Goal: Complete application form: Complete application form

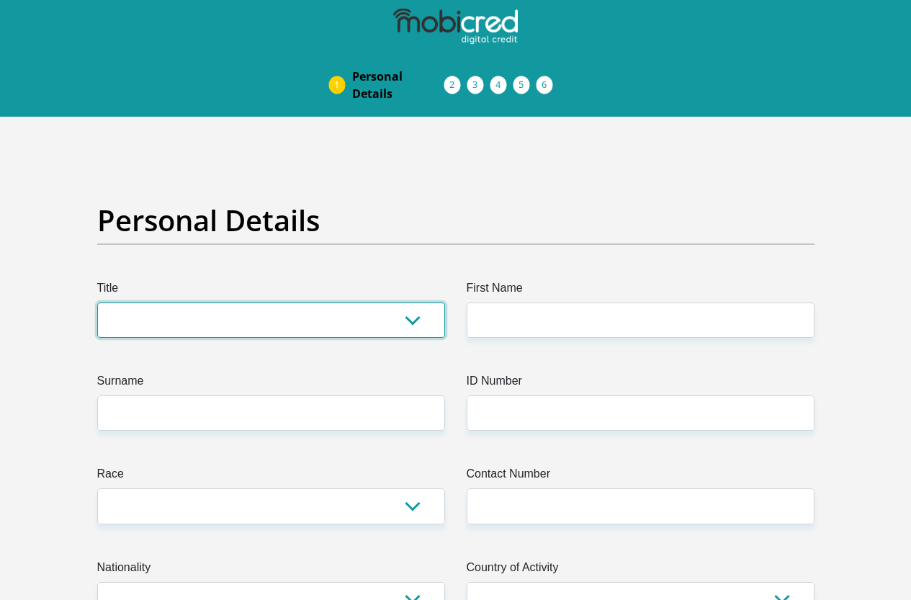
click at [164, 303] on select "Mr Ms Mrs Dr Other" at bounding box center [271, 320] width 348 height 35
select select "Mr"
click at [97, 303] on select "Mr Ms Mrs Dr Other" at bounding box center [271, 320] width 348 height 35
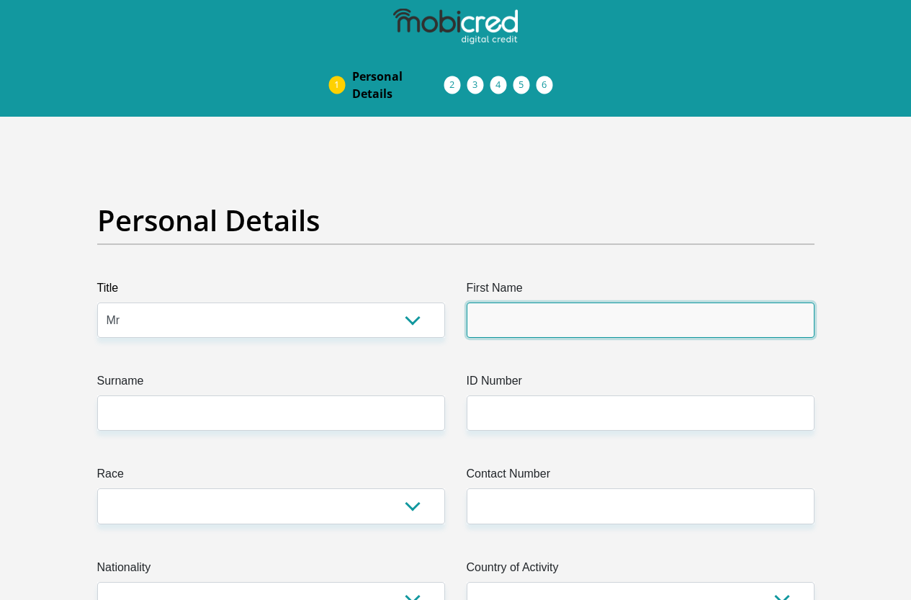
click at [517, 303] on input "First Name" at bounding box center [641, 320] width 348 height 35
type input "Goodman"
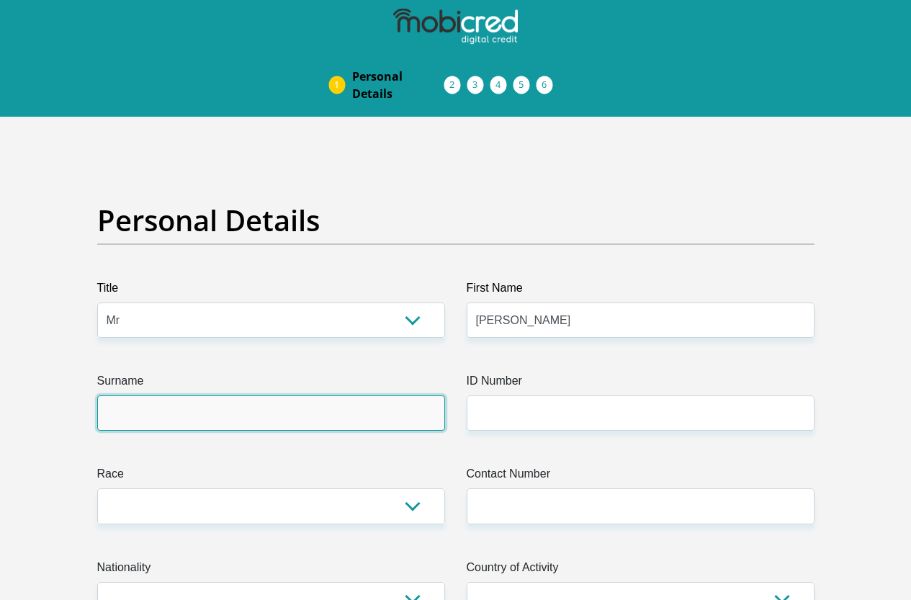
click at [169, 395] on input "Surname" at bounding box center [271, 412] width 348 height 35
type input "Sibiya"
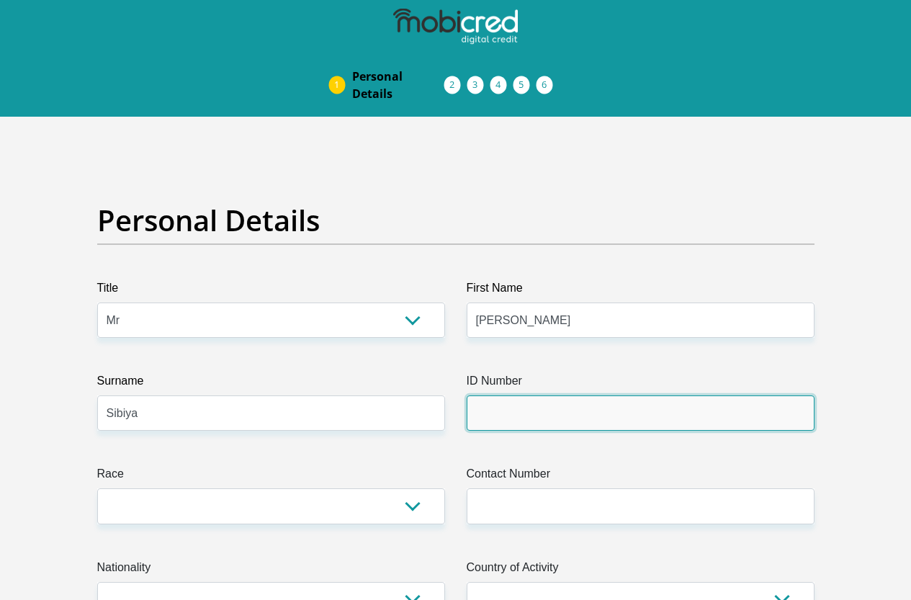
click at [529, 395] on input "ID Number" at bounding box center [641, 412] width 348 height 35
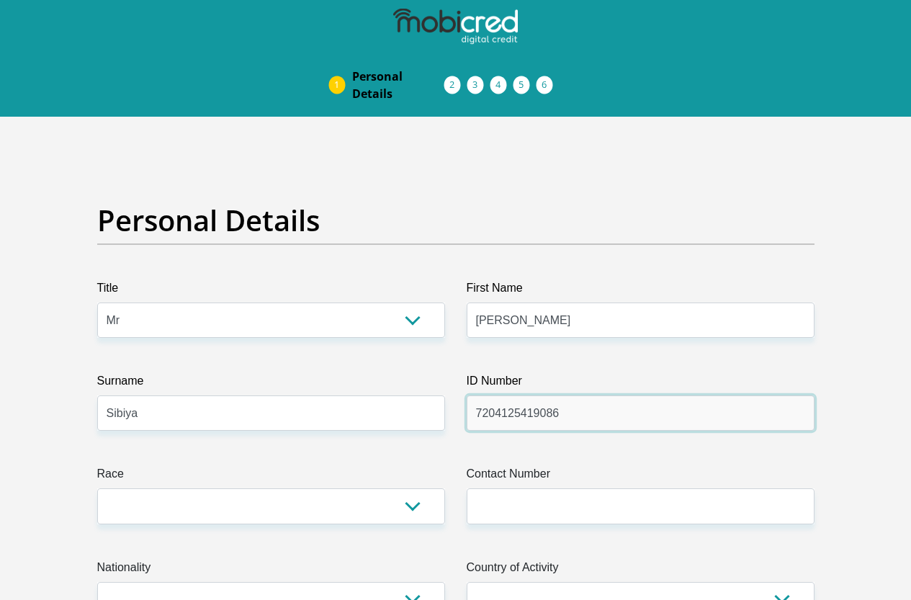
type input "7204125419086"
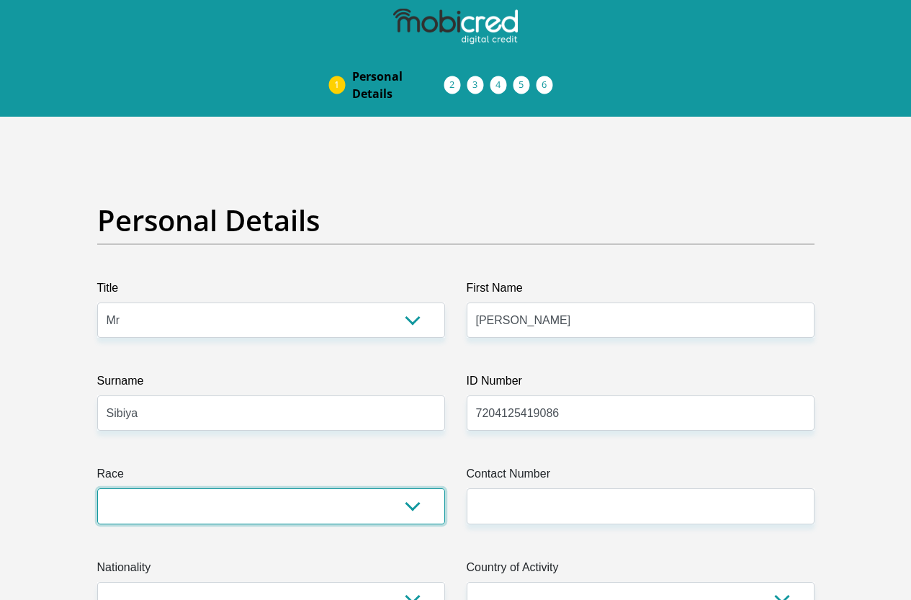
click at [134, 488] on select "Black Coloured Indian White Other" at bounding box center [271, 505] width 348 height 35
select select "1"
click at [97, 488] on select "Black Coloured Indian White Other" at bounding box center [271, 505] width 348 height 35
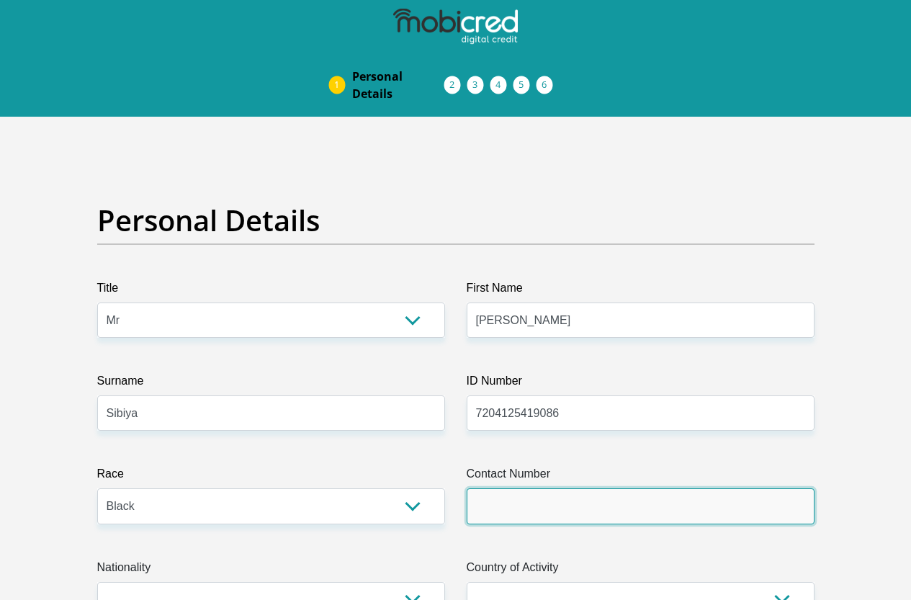
click at [493, 488] on input "Contact Number" at bounding box center [641, 505] width 348 height 35
paste input "615839489"
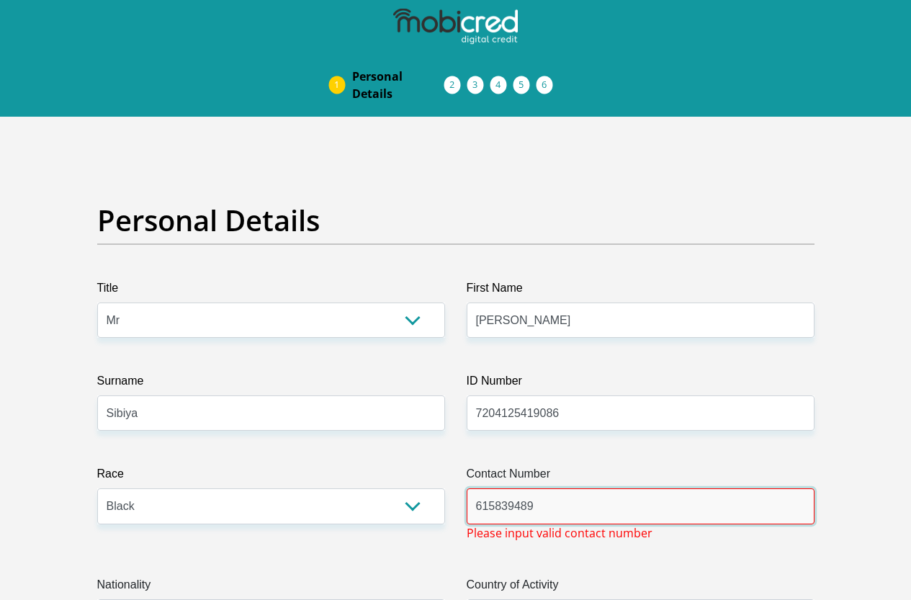
click at [473, 488] on input "615839489" at bounding box center [641, 505] width 348 height 35
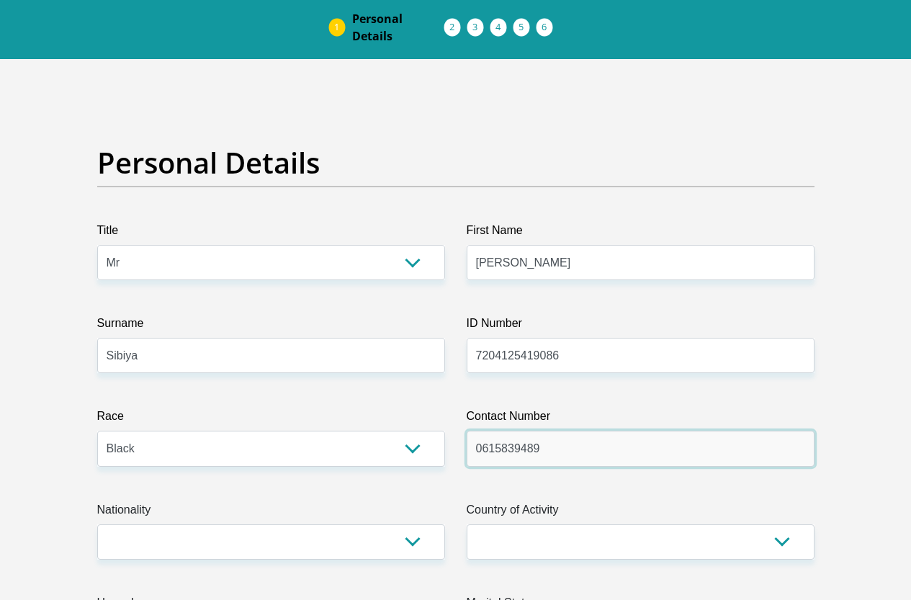
scroll to position [144, 0]
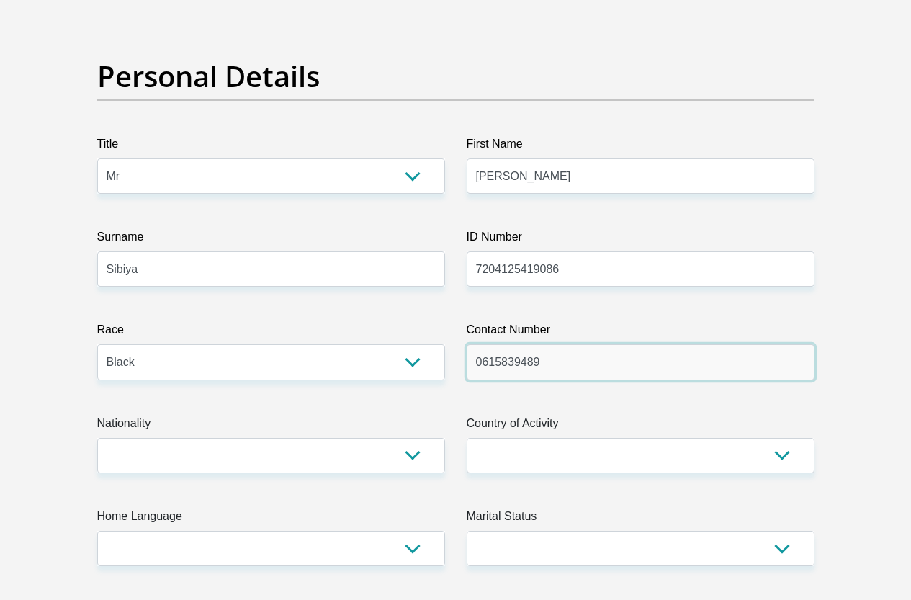
type input "0615839489"
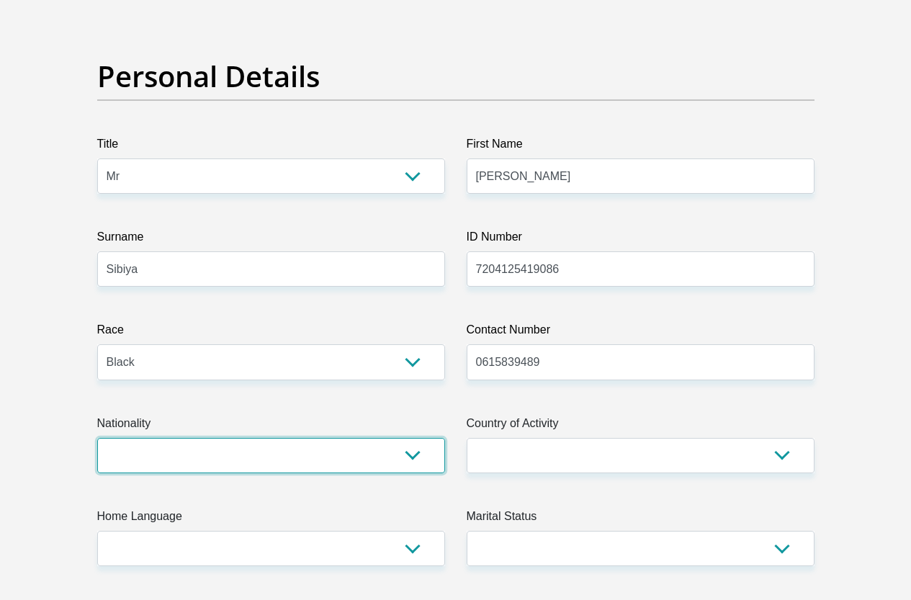
click at [375, 438] on select "South Africa Afghanistan Aland Islands Albania Algeria America Samoa American V…" at bounding box center [271, 455] width 348 height 35
select select "ZAF"
click at [97, 438] on select "South Africa Afghanistan Aland Islands Albania Algeria America Samoa American V…" at bounding box center [271, 455] width 348 height 35
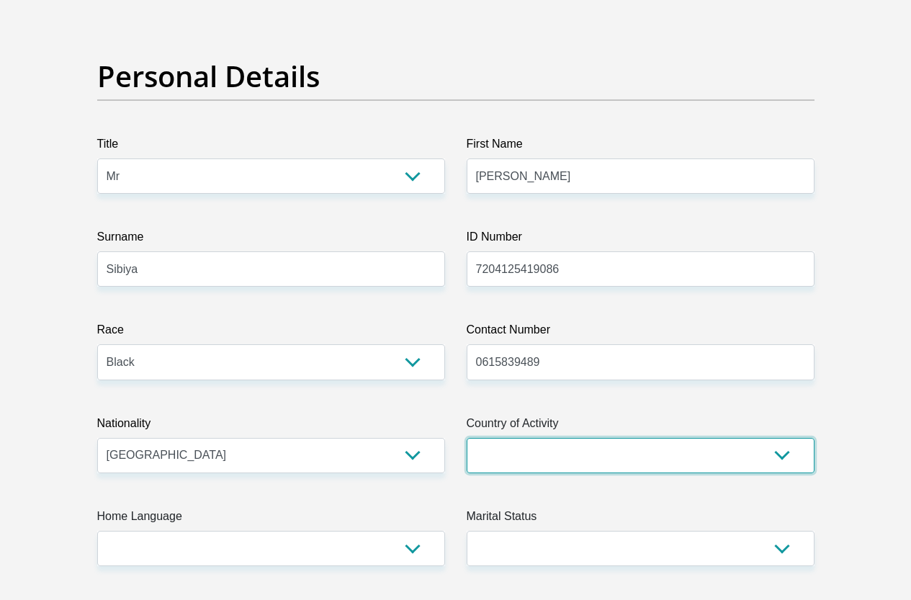
click at [561, 438] on select "South Africa Afghanistan Aland Islands Albania Algeria America Samoa American V…" at bounding box center [641, 455] width 348 height 35
select select "ZAF"
click at [467, 438] on select "South Africa Afghanistan Aland Islands Albania Algeria America Samoa American V…" at bounding box center [641, 455] width 348 height 35
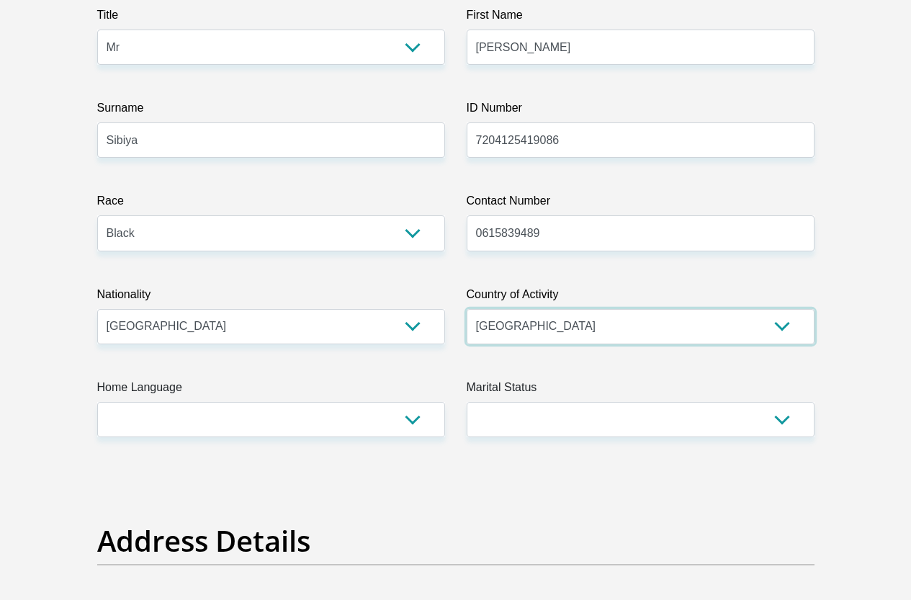
scroll to position [288, 0]
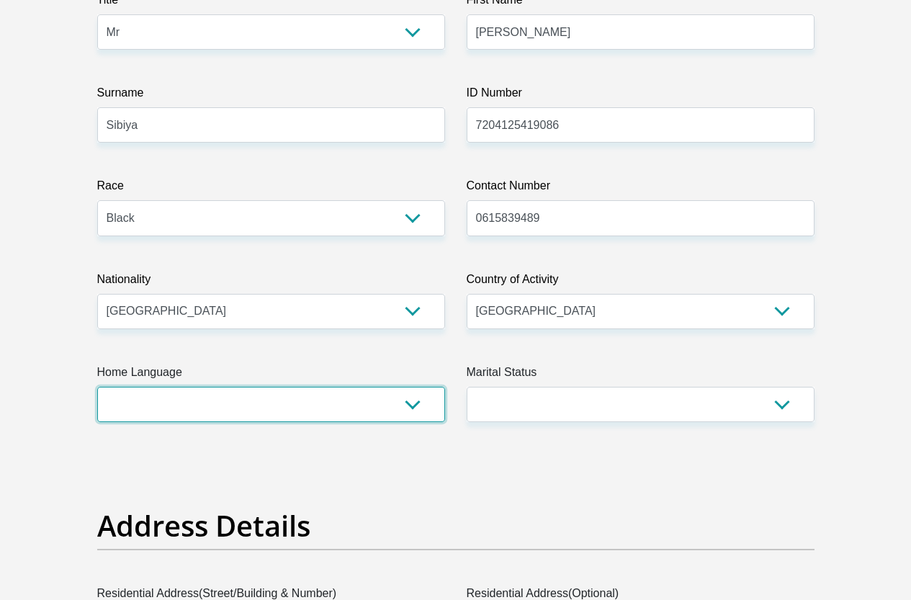
click at [407, 387] on select "Afrikaans English Sepedi South Ndebele Southern Sotho Swati Tsonga Tswana Venda…" at bounding box center [271, 404] width 348 height 35
select select "zul"
click at [97, 387] on select "Afrikaans English Sepedi South Ndebele Southern Sotho Swati Tsonga Tswana Venda…" at bounding box center [271, 404] width 348 height 35
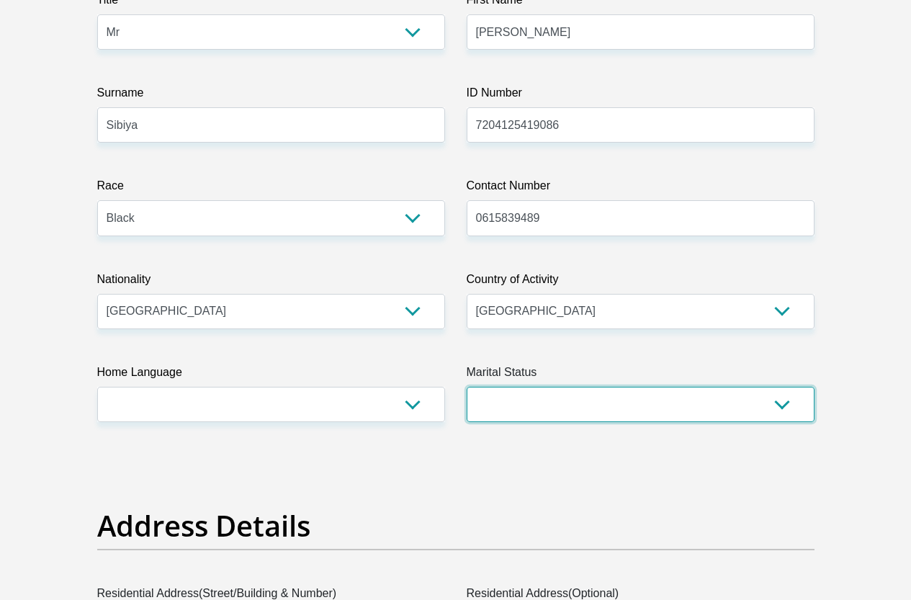
click at [623, 387] on select "Married ANC Single Divorced Widowed Married COP or Customary Law" at bounding box center [641, 404] width 348 height 35
select select "2"
click at [467, 387] on select "Married ANC Single Divorced Widowed Married COP or Customary Law" at bounding box center [641, 404] width 348 height 35
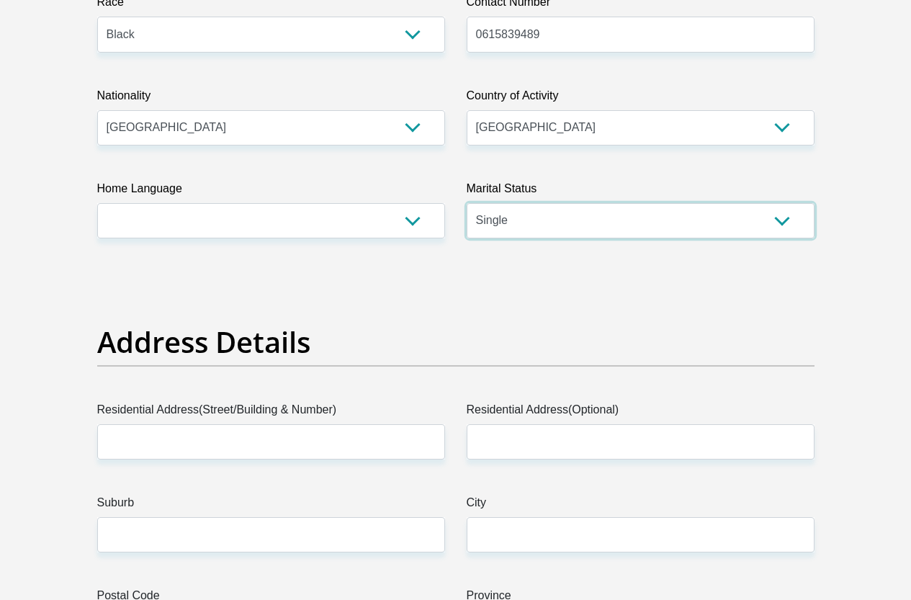
scroll to position [648, 0]
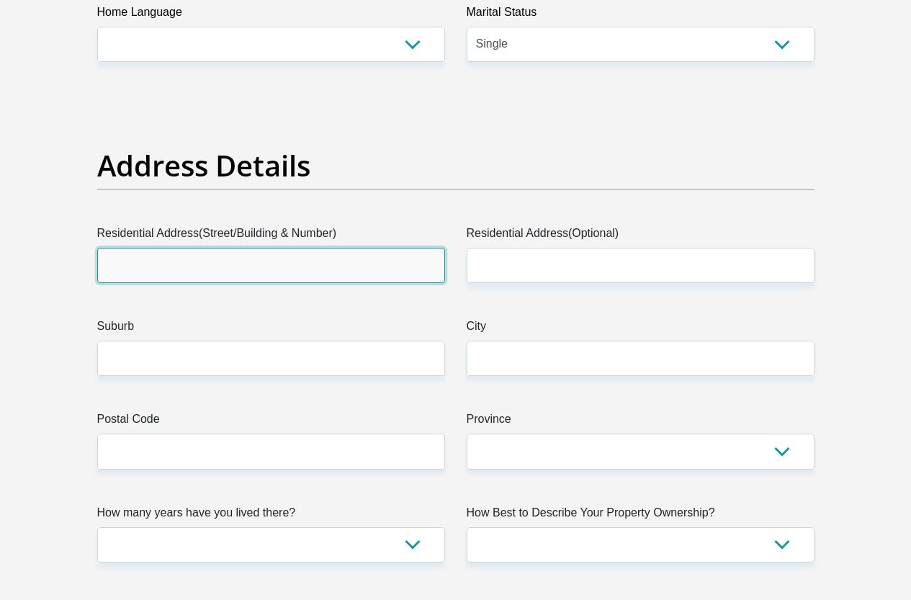
click at [137, 248] on input "Residential Address(Street/Building & Number)" at bounding box center [271, 265] width 348 height 35
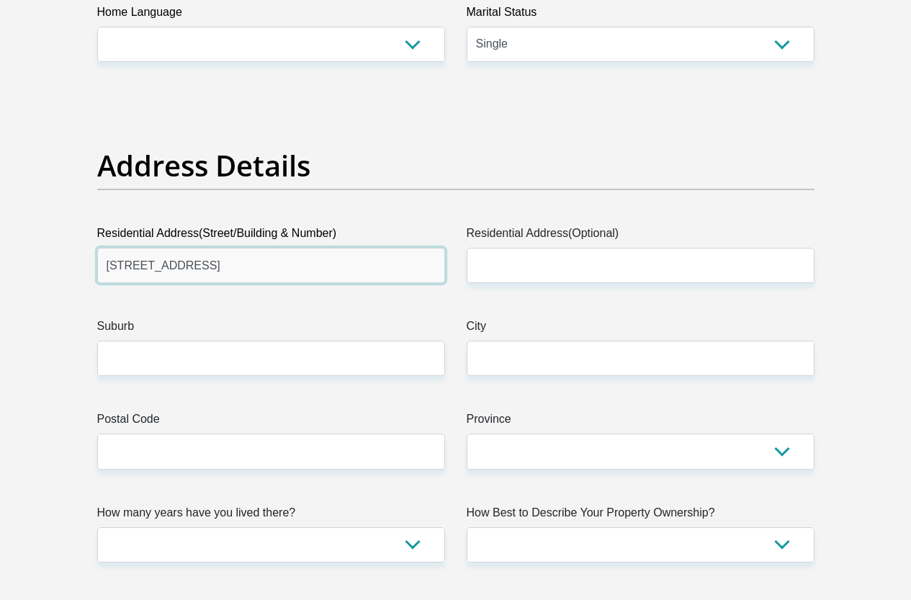
type input "14 Imvu Road"
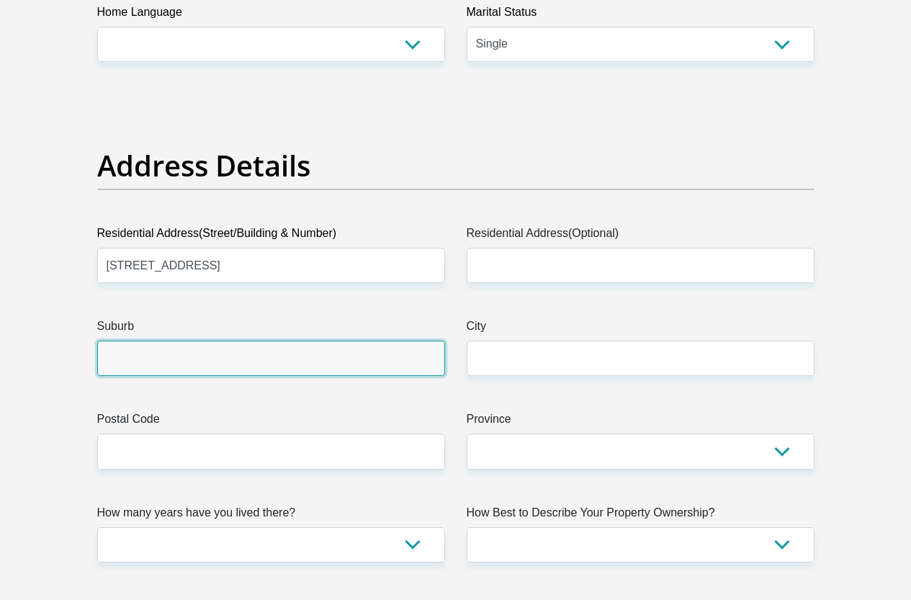
click at [149, 341] on input "Suburb" at bounding box center [271, 358] width 348 height 35
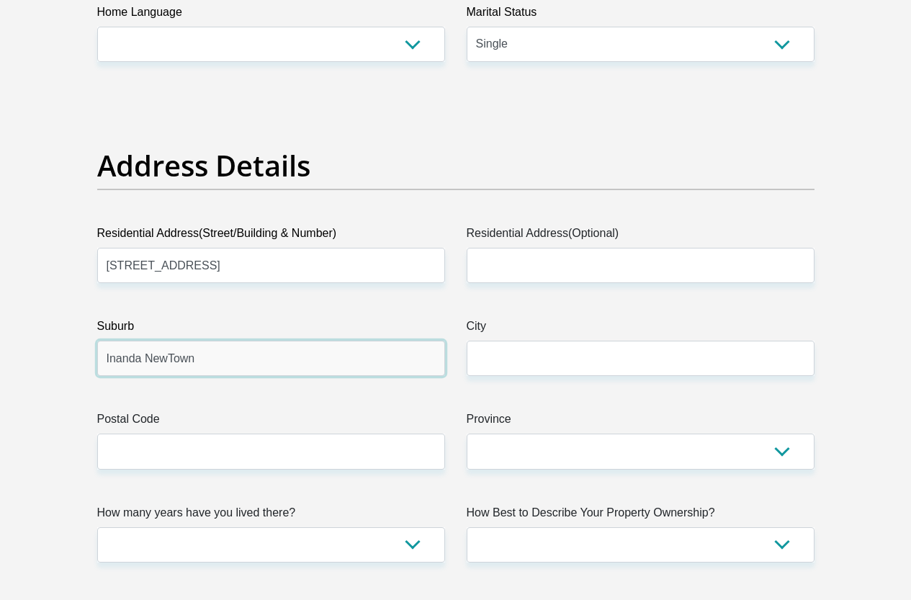
type input "Inanda NewTown"
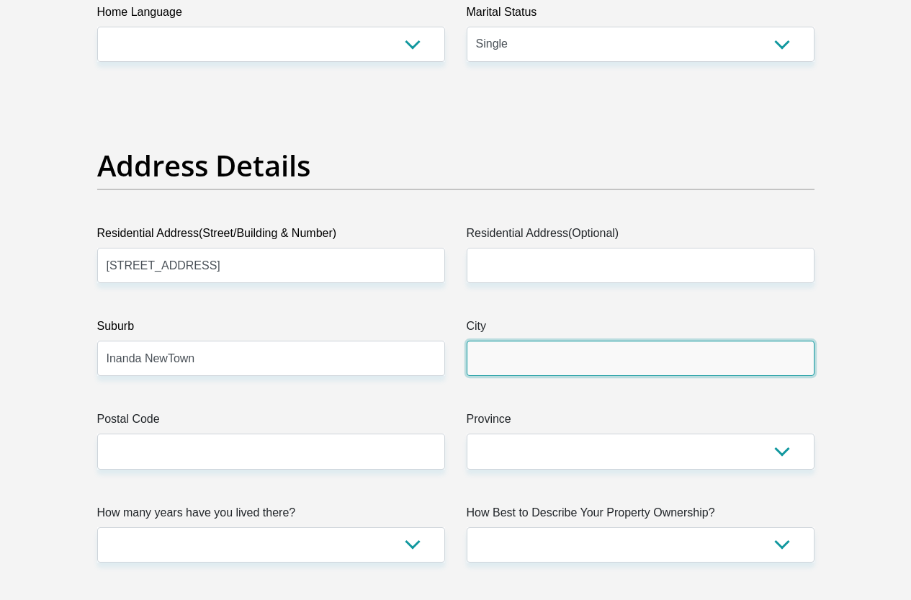
click at [507, 341] on input "City" at bounding box center [641, 358] width 348 height 35
type input "durban"
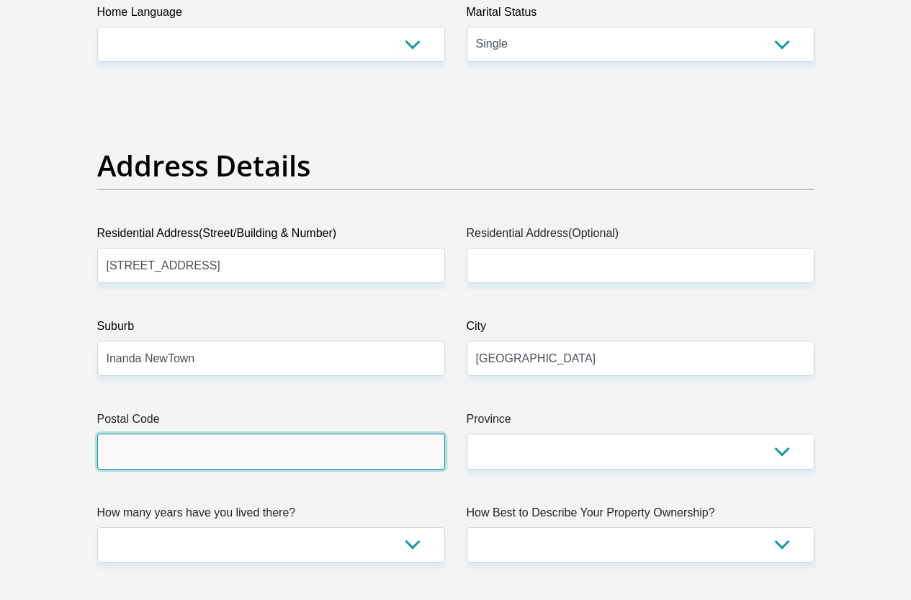
click at [142, 434] on input "Postal Code" at bounding box center [271, 451] width 348 height 35
type input "4310"
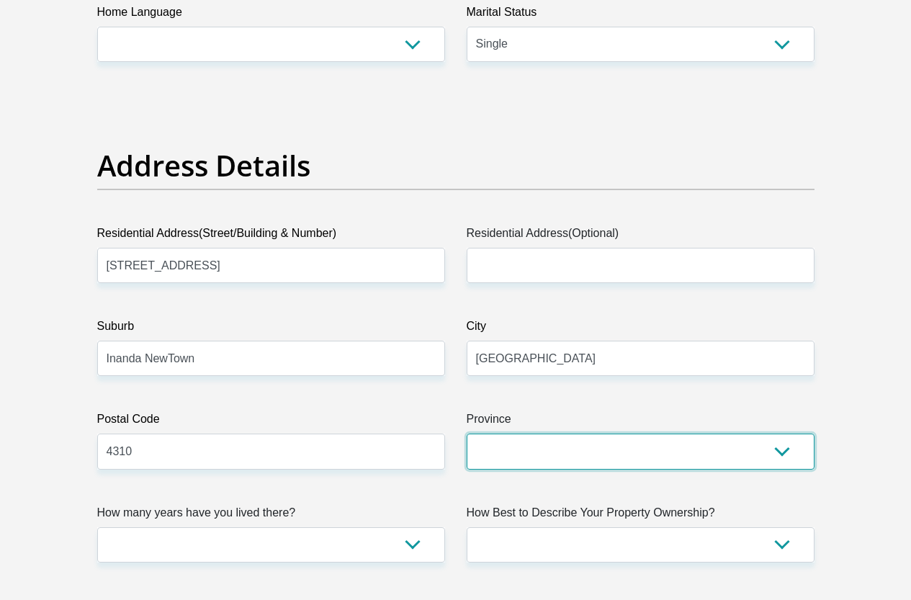
click at [542, 434] on select "Eastern Cape Free State Gauteng KwaZulu-Natal Limpopo Mpumalanga Northern Cape …" at bounding box center [641, 451] width 348 height 35
select select "[GEOGRAPHIC_DATA][DATE]"
click at [467, 434] on select "Eastern Cape Free State Gauteng KwaZulu-Natal Limpopo Mpumalanga Northern Cape …" at bounding box center [641, 451] width 348 height 35
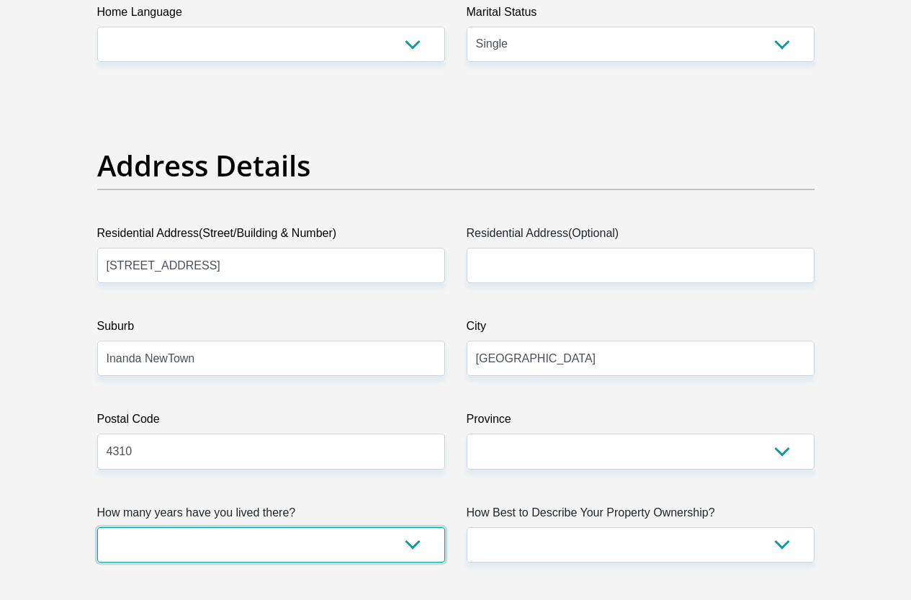
click at [343, 527] on select "less than 1 year 1-3 years 3-5 years 5+ years" at bounding box center [271, 544] width 348 height 35
select select "5"
click at [97, 527] on select "less than 1 year 1-3 years 3-5 years 5+ years" at bounding box center [271, 544] width 348 height 35
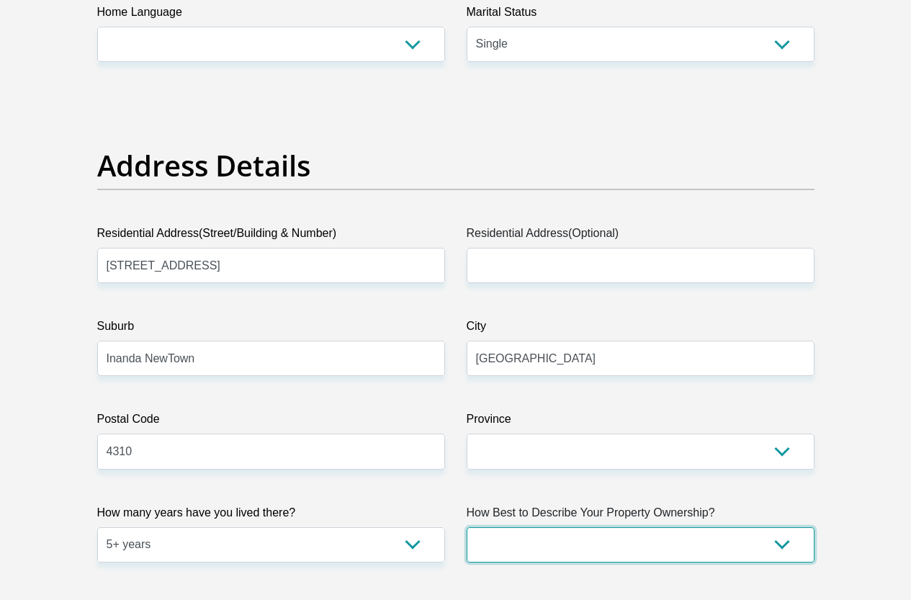
click at [783, 527] on select "Owned Rented Family Owned Company Dwelling" at bounding box center [641, 544] width 348 height 35
select select "Owned"
click at [467, 527] on select "Owned Rented Family Owned Company Dwelling" at bounding box center [641, 544] width 348 height 35
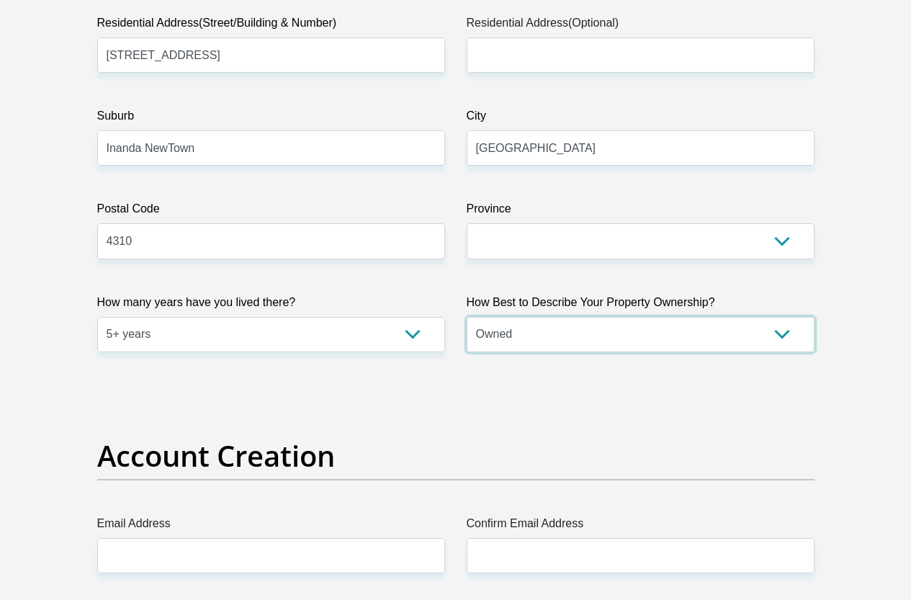
scroll to position [1008, 0]
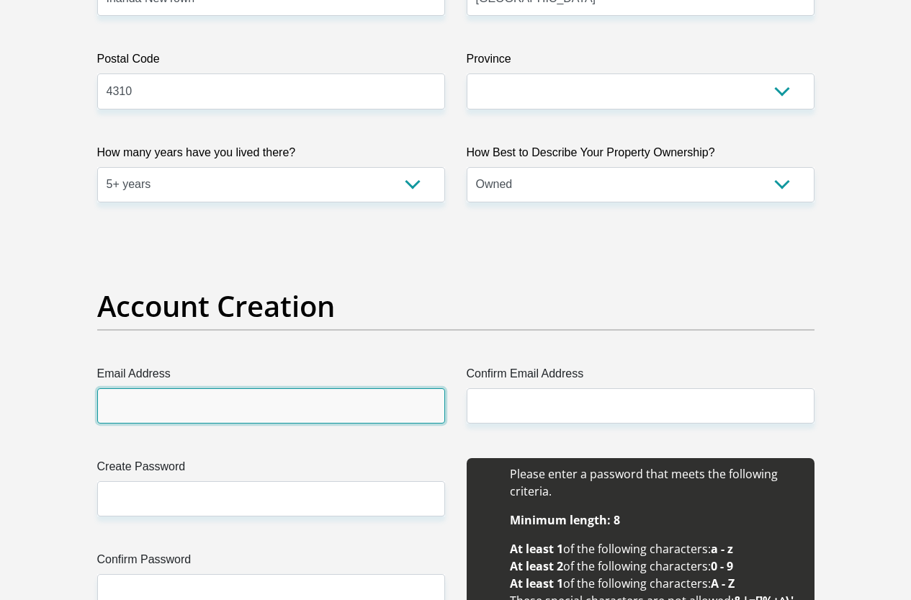
click at [127, 388] on input "Email Address" at bounding box center [271, 405] width 348 height 35
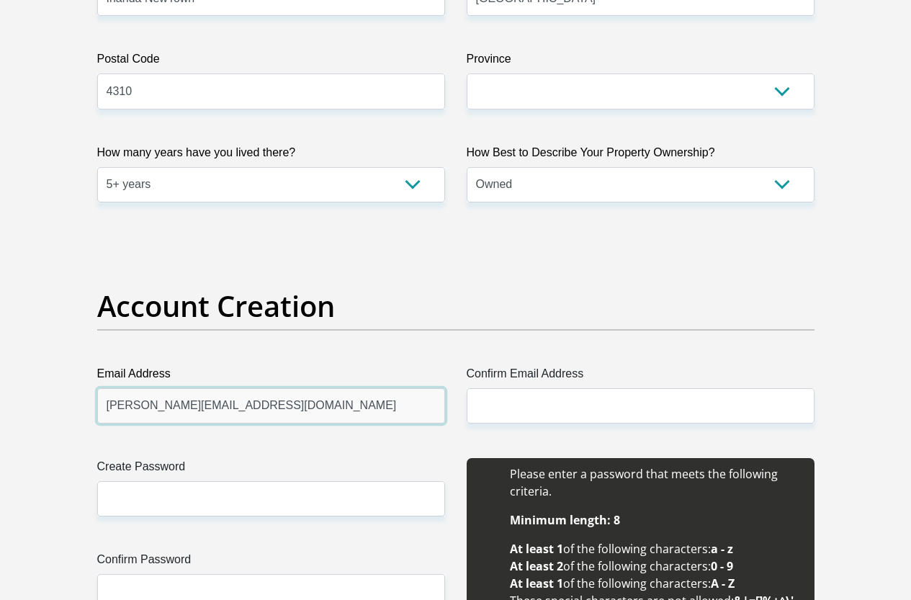
drag, startPoint x: 276, startPoint y: 351, endPoint x: 103, endPoint y: 395, distance: 178.4
type input "goodman.sibiya@durban.gov.za"
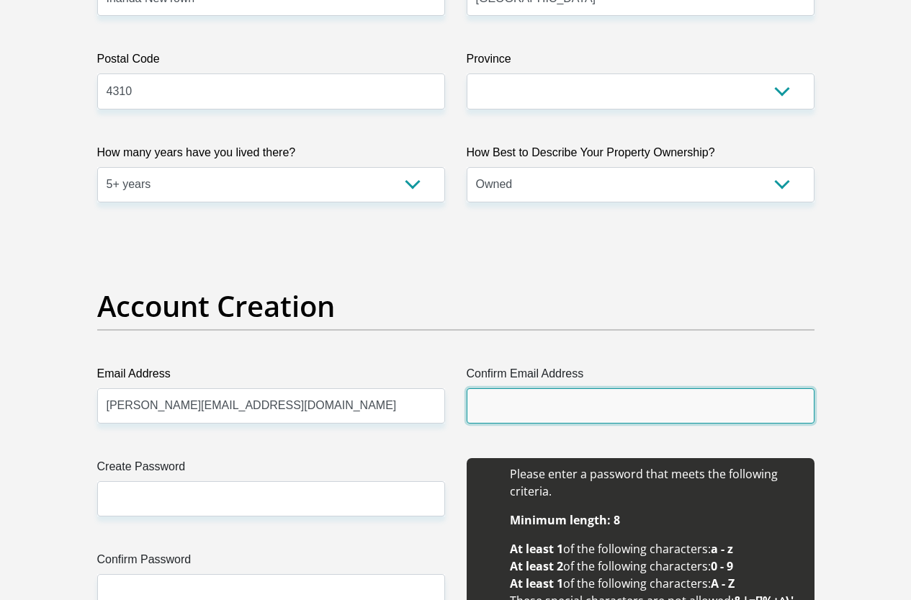
click at [533, 388] on input "Confirm Email Address" at bounding box center [641, 405] width 348 height 35
paste input "goodman.sibiya@durban.gov.za"
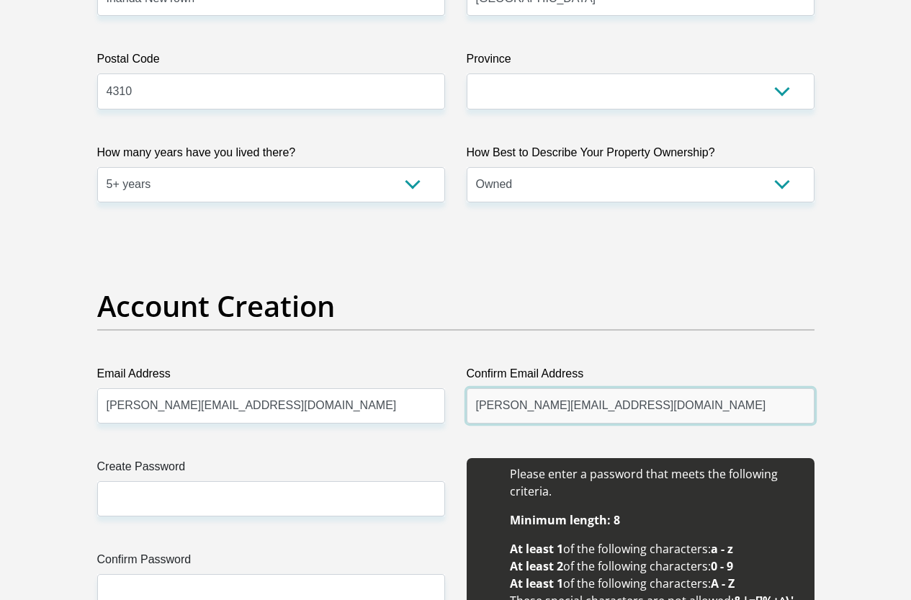
type input "goodman.sibiya@durban.gov.za"
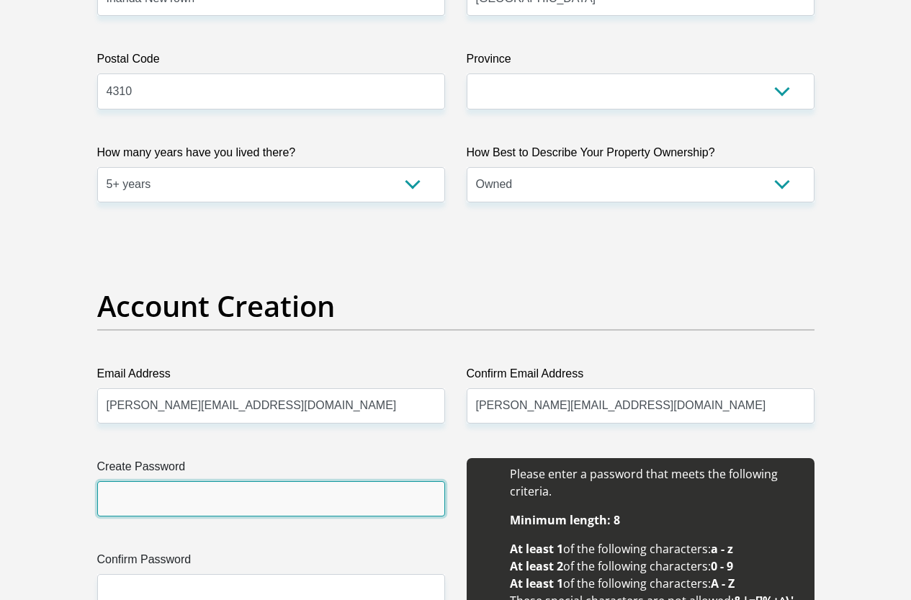
click at [132, 481] on input "Create Password" at bounding box center [271, 498] width 348 height 35
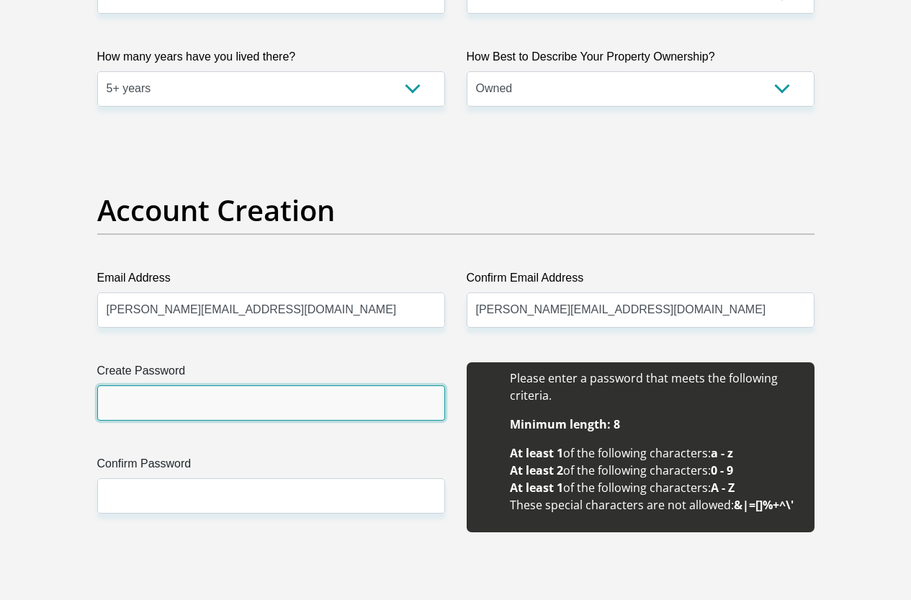
scroll to position [1224, 0]
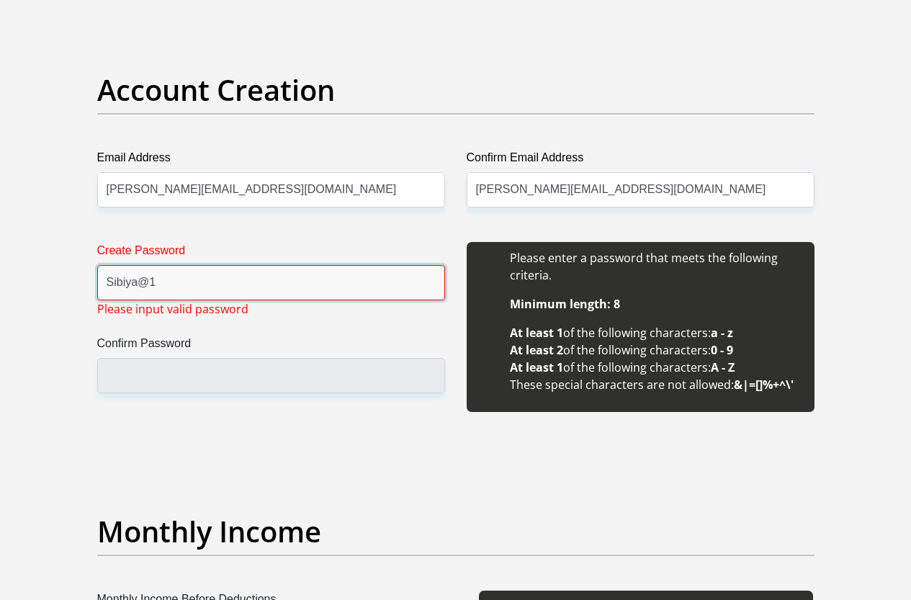
click at [114, 265] on input "Sibiya@1" at bounding box center [271, 282] width 348 height 35
click at [110, 265] on input "Sibiya@1" at bounding box center [271, 282] width 348 height 35
click at [183, 265] on input "sibiya@1" at bounding box center [271, 282] width 348 height 35
click at [109, 265] on input "sibiya@1" at bounding box center [271, 282] width 348 height 35
click at [169, 265] on input "Sibiya@1" at bounding box center [271, 282] width 348 height 35
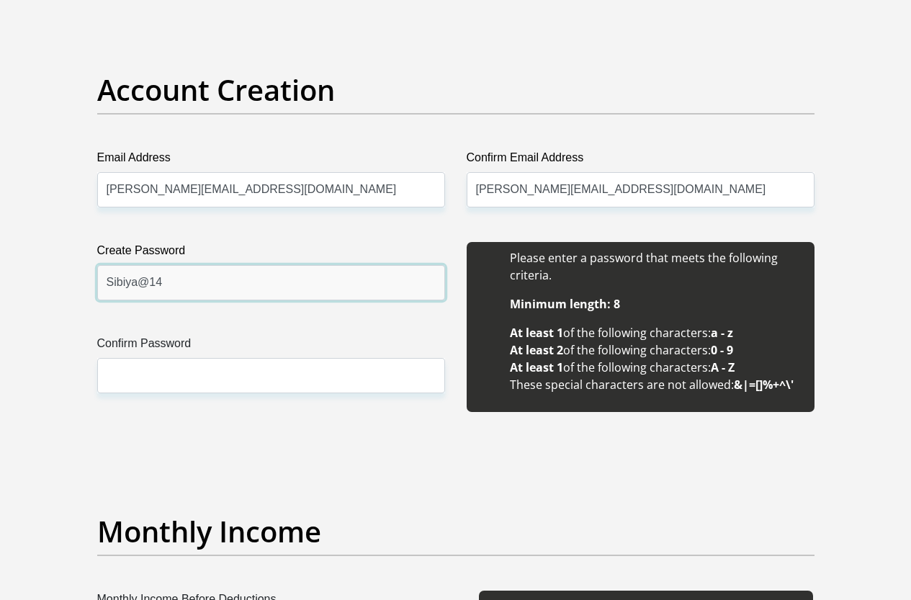
drag, startPoint x: 176, startPoint y: 228, endPoint x: 102, endPoint y: 240, distance: 75.2
click at [102, 265] on input "Sibiya@14" at bounding box center [271, 282] width 348 height 35
type input "Sibiya@14"
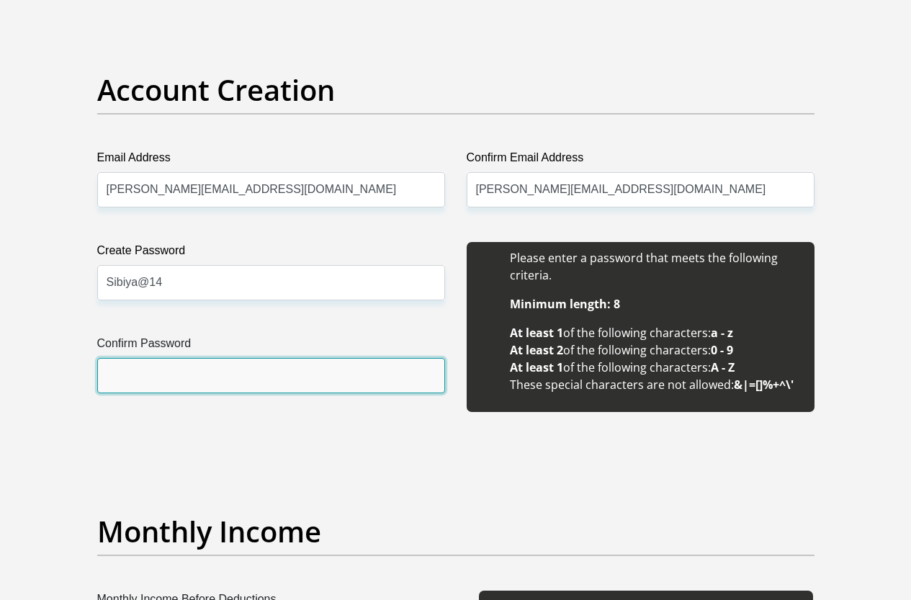
click at [135, 358] on input "Confirm Password" at bounding box center [271, 375] width 348 height 35
paste input "Sibiya@14"
type input "Sibiya@14"
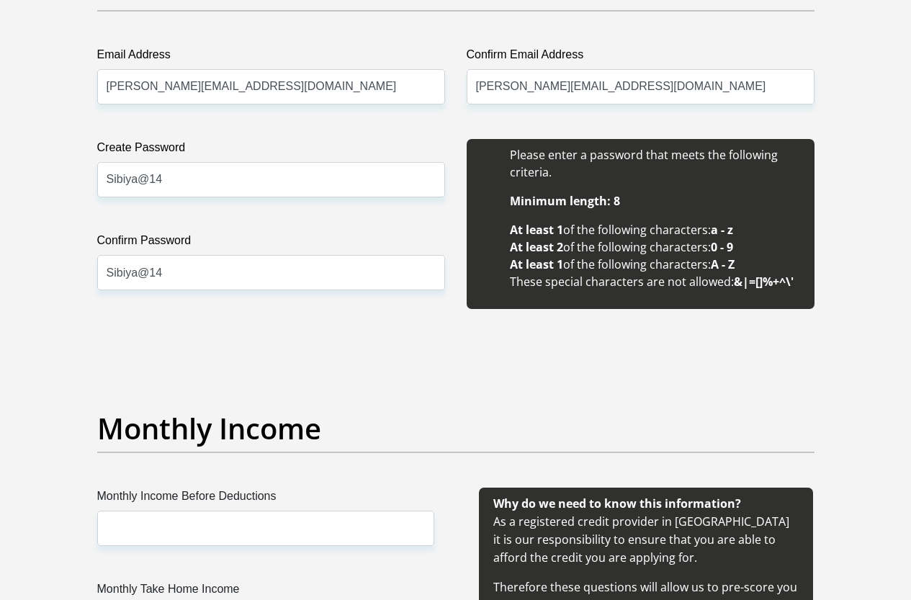
scroll to position [1585, 0]
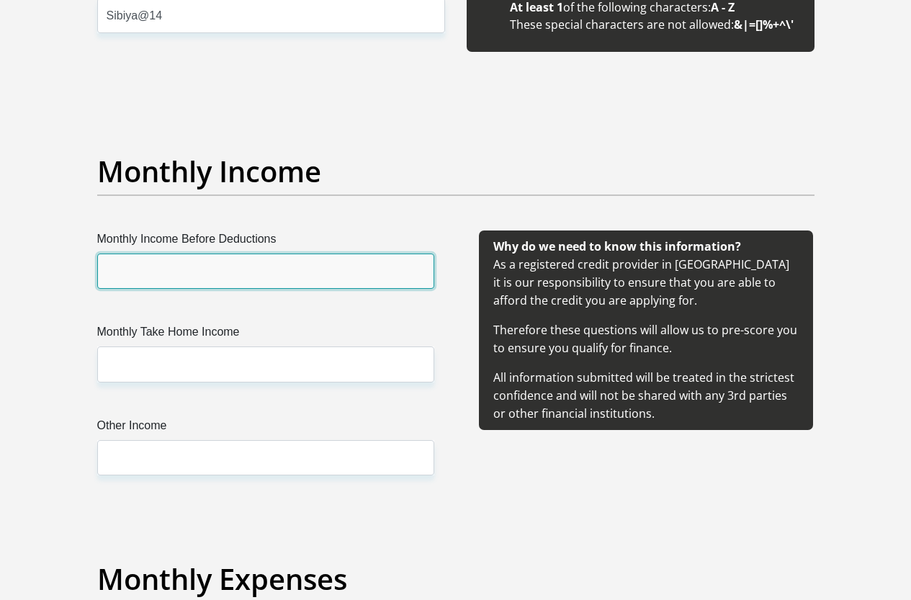
click at [224, 254] on input "Monthly Income Before Deductions" at bounding box center [265, 271] width 337 height 35
click at [137, 254] on input "520771" at bounding box center [265, 271] width 337 height 35
type input "52077.71"
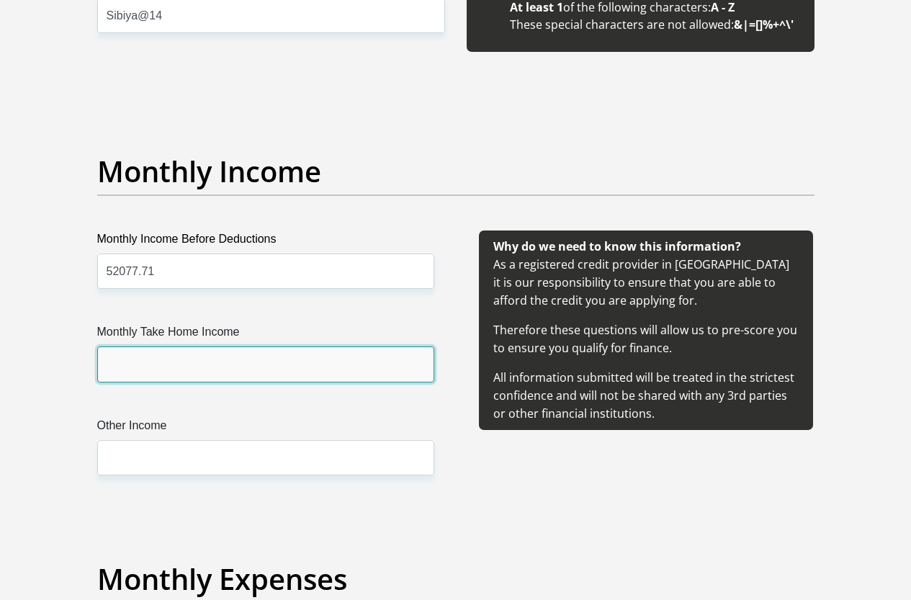
click at [163, 346] on input "Monthly Take Home Income" at bounding box center [265, 363] width 337 height 35
type input "26366.22"
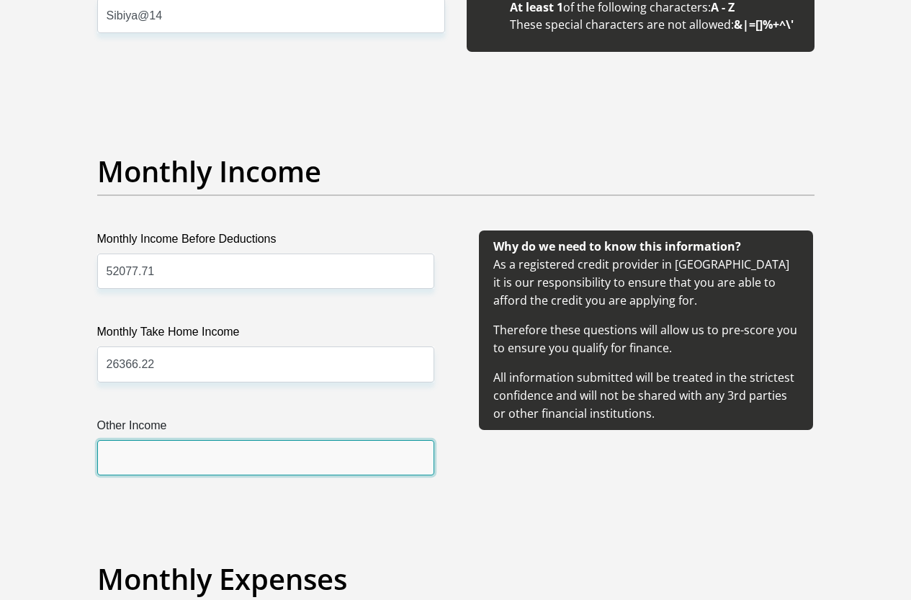
click at [174, 440] on input "Other Income" at bounding box center [265, 457] width 337 height 35
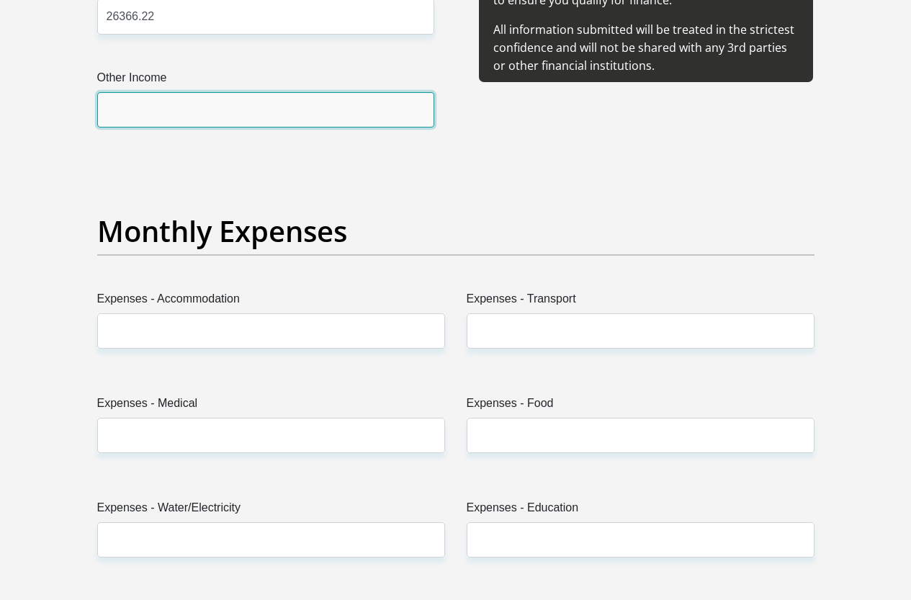
scroll to position [1945, 0]
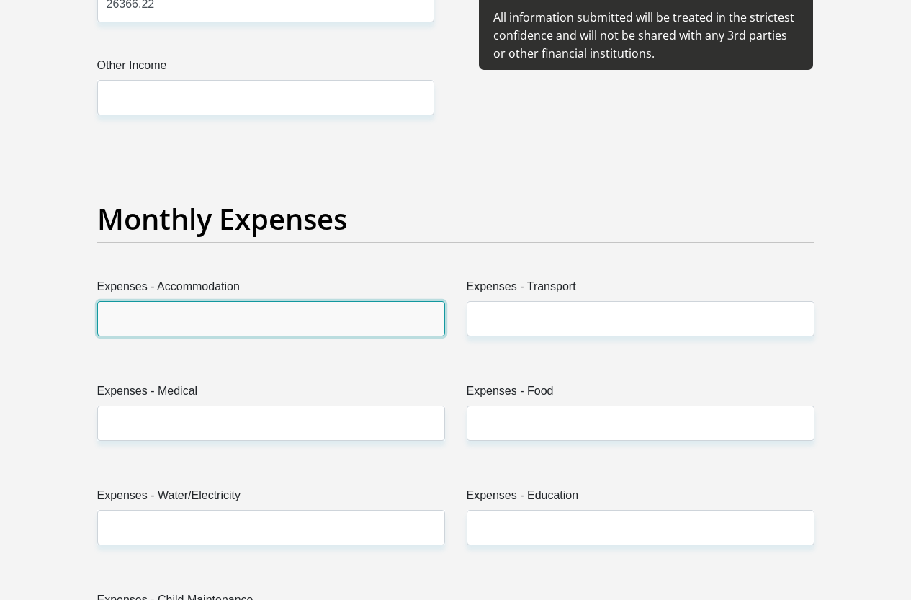
click at [149, 301] on input "Expenses - Accommodation" at bounding box center [271, 318] width 348 height 35
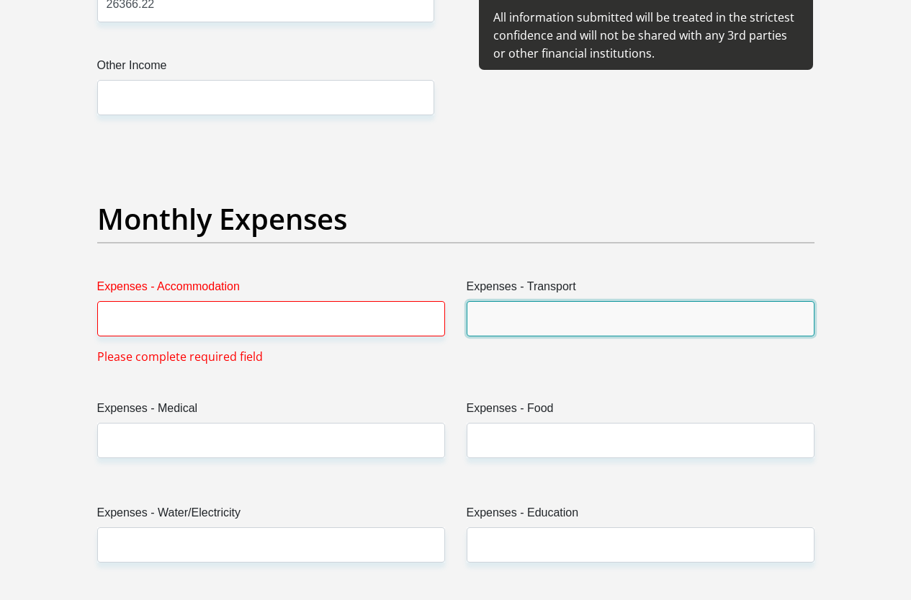
click at [529, 301] on input "Expenses - Transport" at bounding box center [641, 318] width 348 height 35
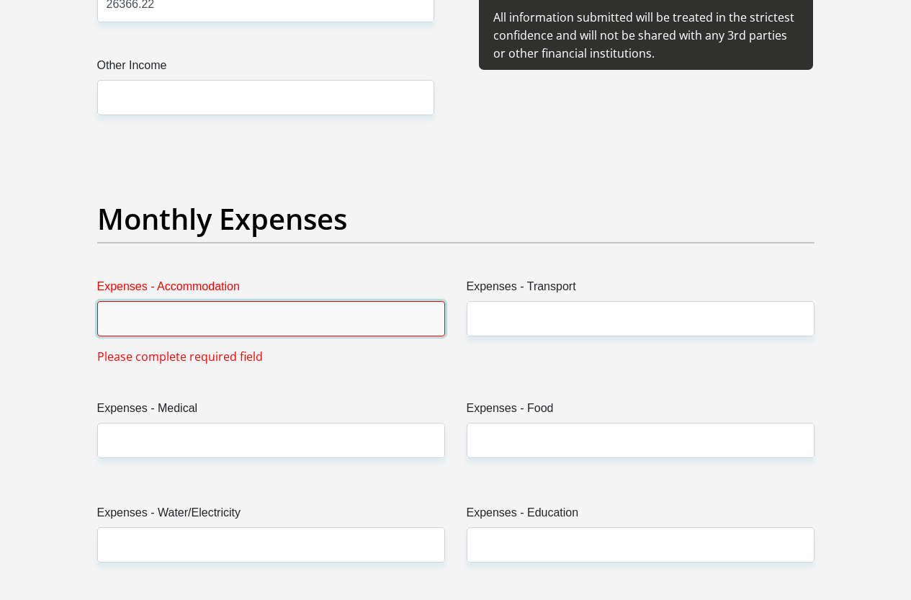
click at [149, 301] on input "Expenses - Accommodation" at bounding box center [271, 318] width 348 height 35
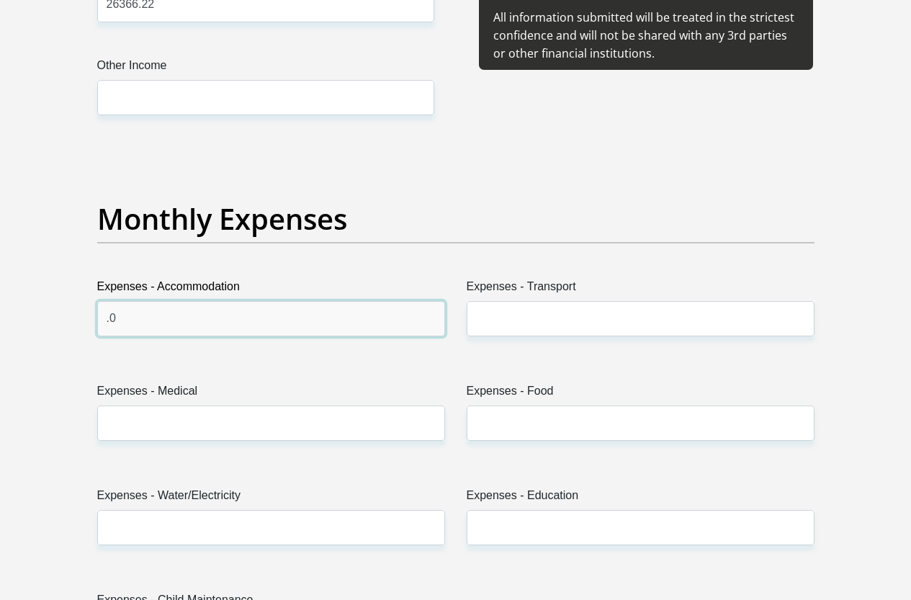
type input "."
type input "0.00"
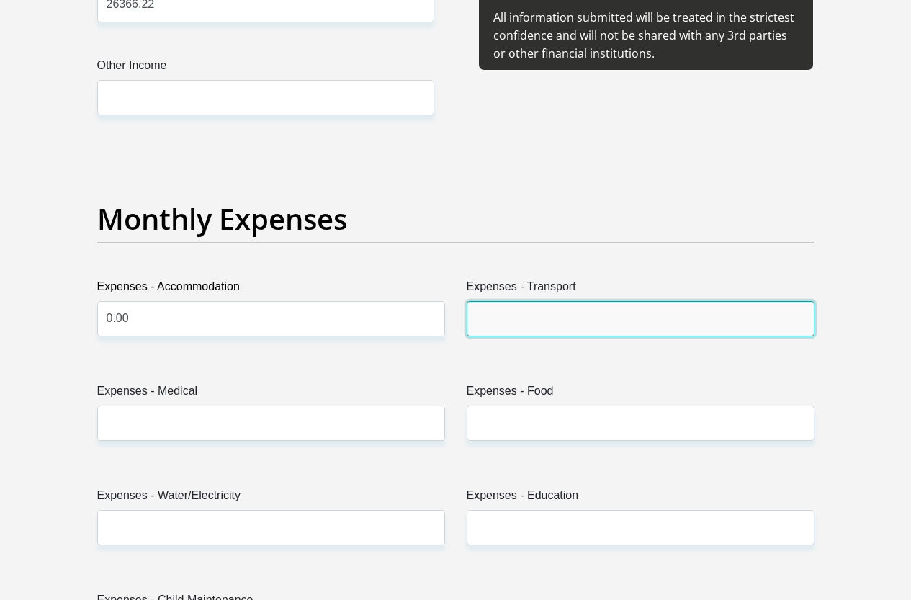
click at [526, 301] on input "Expenses - Transport" at bounding box center [641, 318] width 348 height 35
drag, startPoint x: 503, startPoint y: 271, endPoint x: 465, endPoint y: 278, distance: 39.6
click at [465, 278] on div "Expenses - Transport 0.00" at bounding box center [640, 313] width 369 height 70
type input "1500"
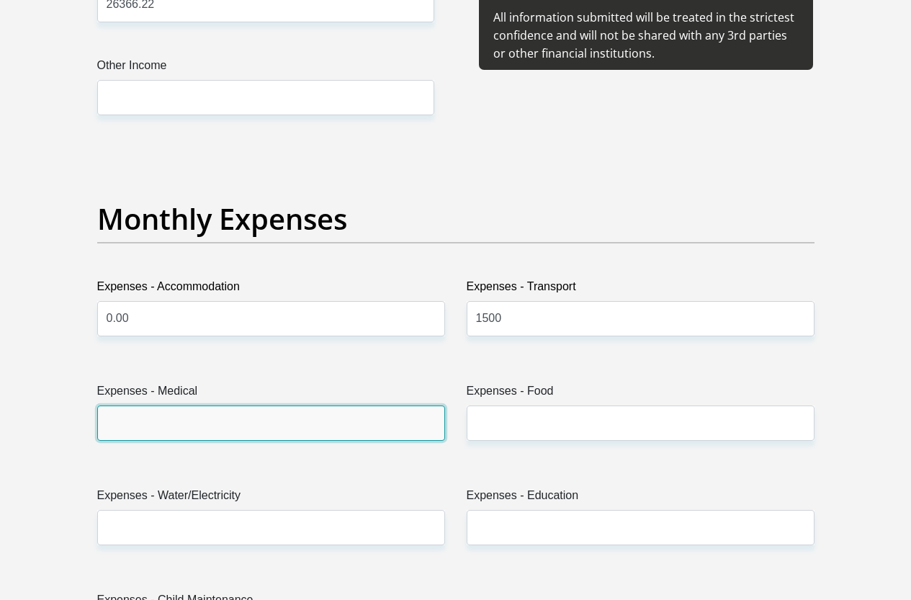
click at [184, 405] on input "Expenses - Medical" at bounding box center [271, 422] width 348 height 35
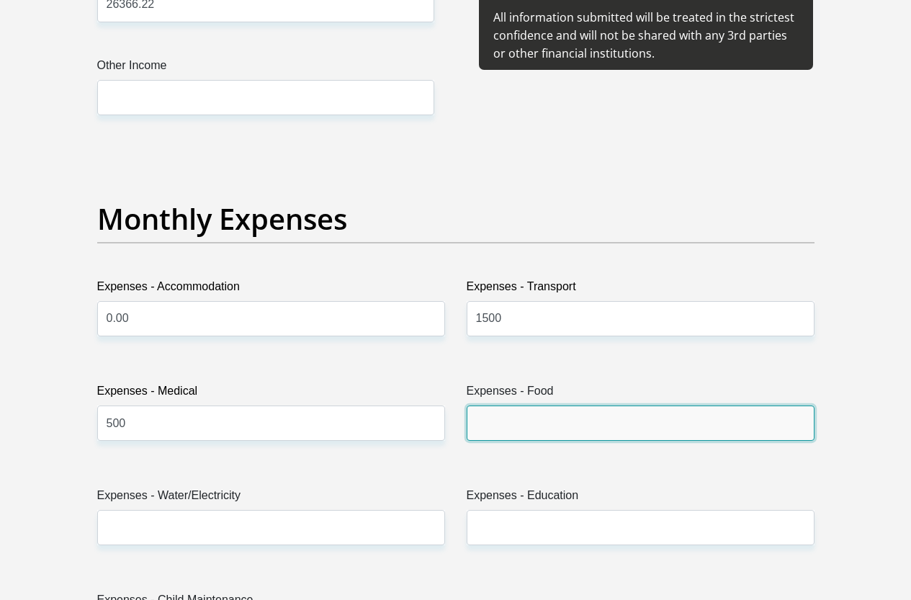
click at [548, 405] on input "Expenses - Food" at bounding box center [641, 422] width 348 height 35
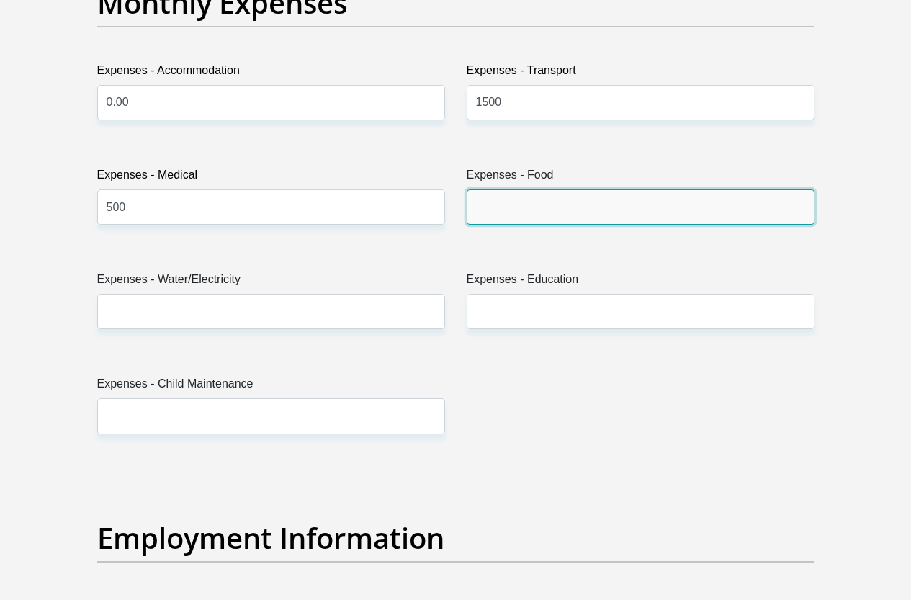
scroll to position [2017, 0]
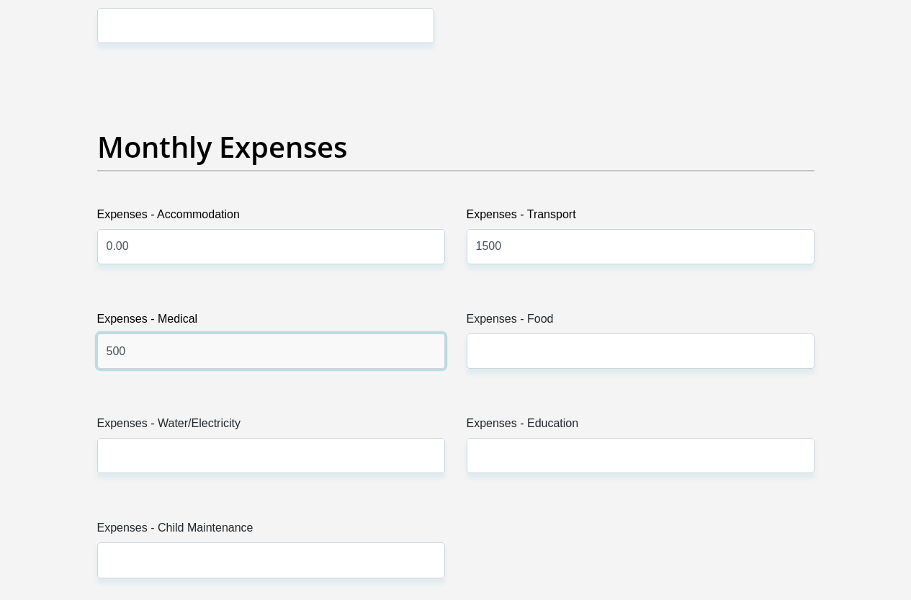
drag, startPoint x: 122, startPoint y: 301, endPoint x: 94, endPoint y: 301, distance: 28.8
click at [94, 310] on div "Expenses - Medical 500" at bounding box center [270, 345] width 369 height 70
type input "0.00"
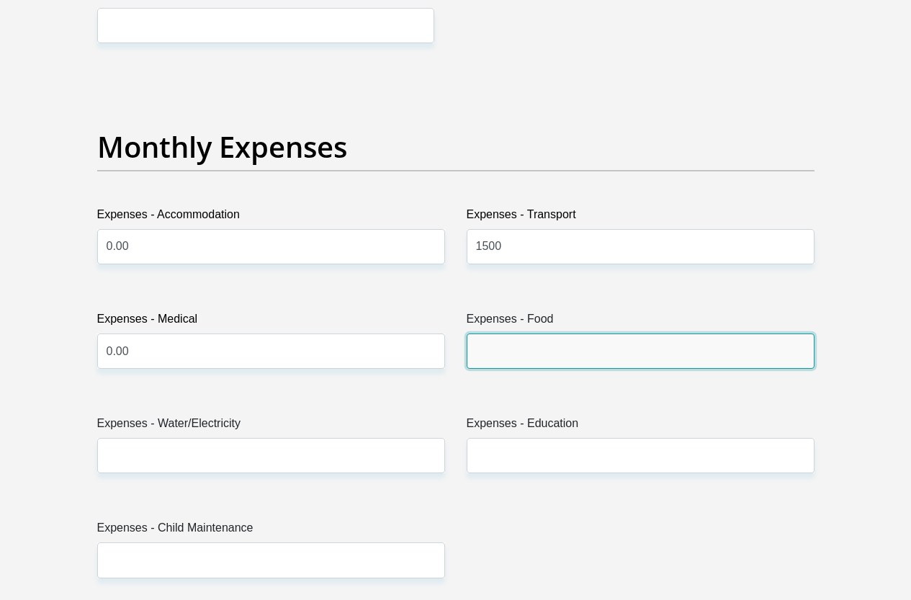
click at [528, 333] on input "Expenses - Food" at bounding box center [641, 350] width 348 height 35
type input "1500"
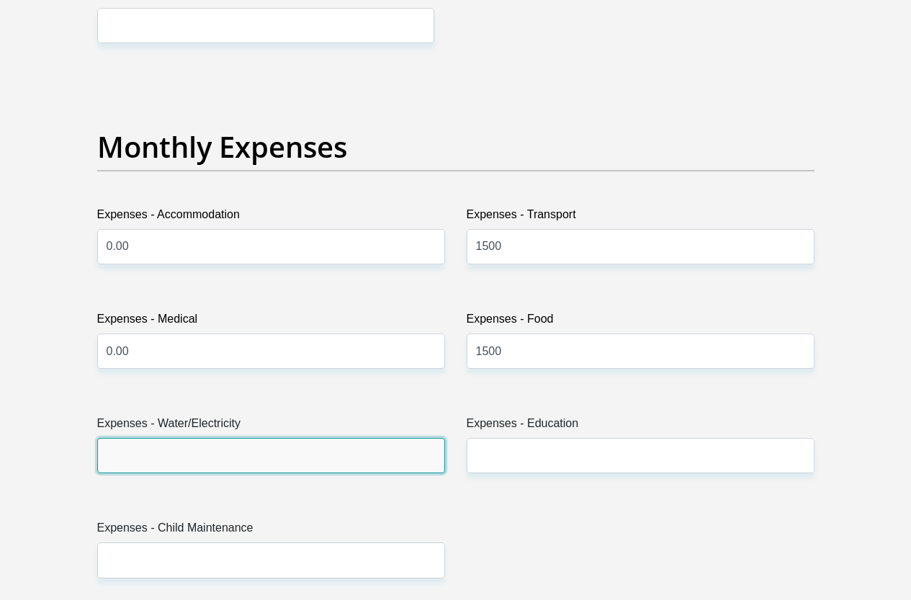
click at [182, 438] on input "Expenses - Water/Electricity" at bounding box center [271, 455] width 348 height 35
type input "500"
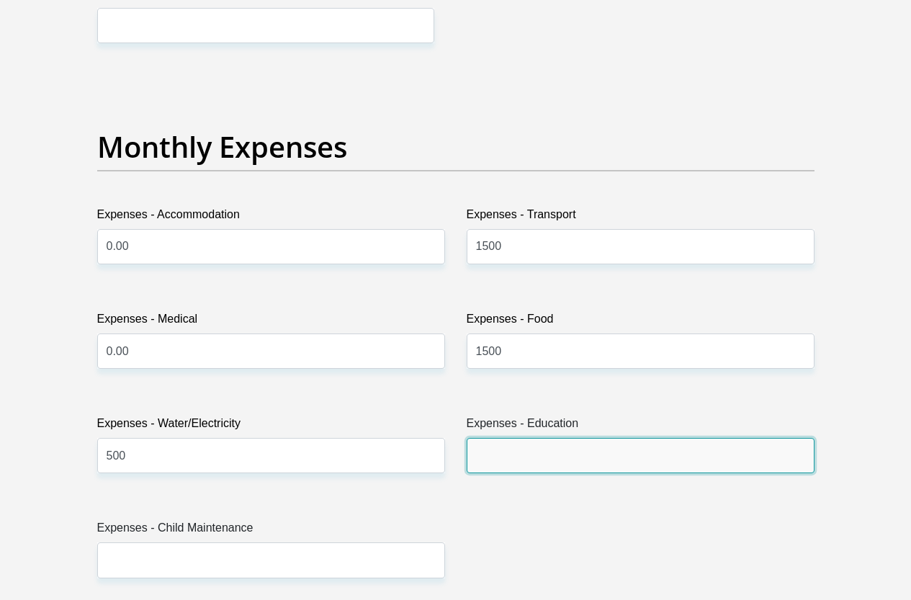
click at [534, 438] on input "Expenses - Education" at bounding box center [641, 455] width 348 height 35
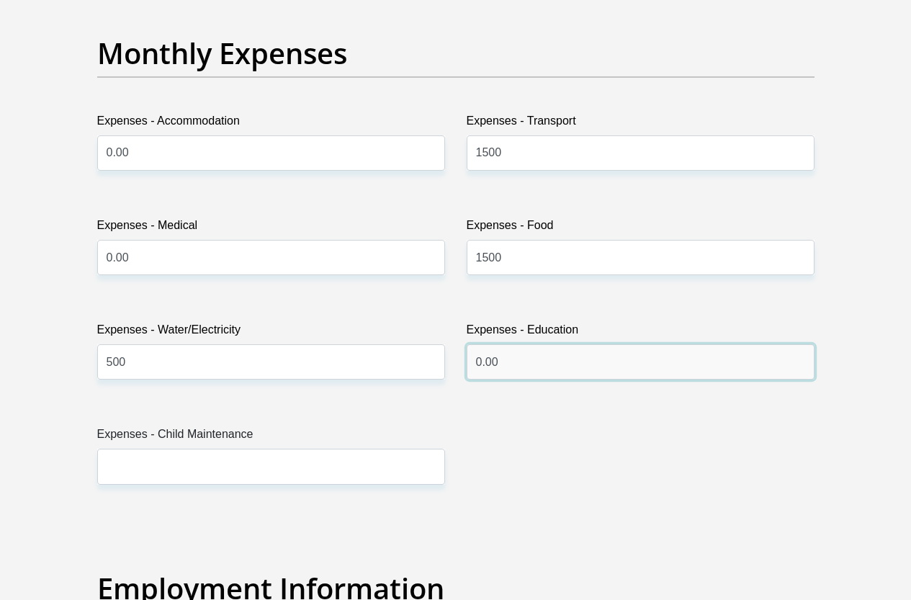
scroll to position [2161, 0]
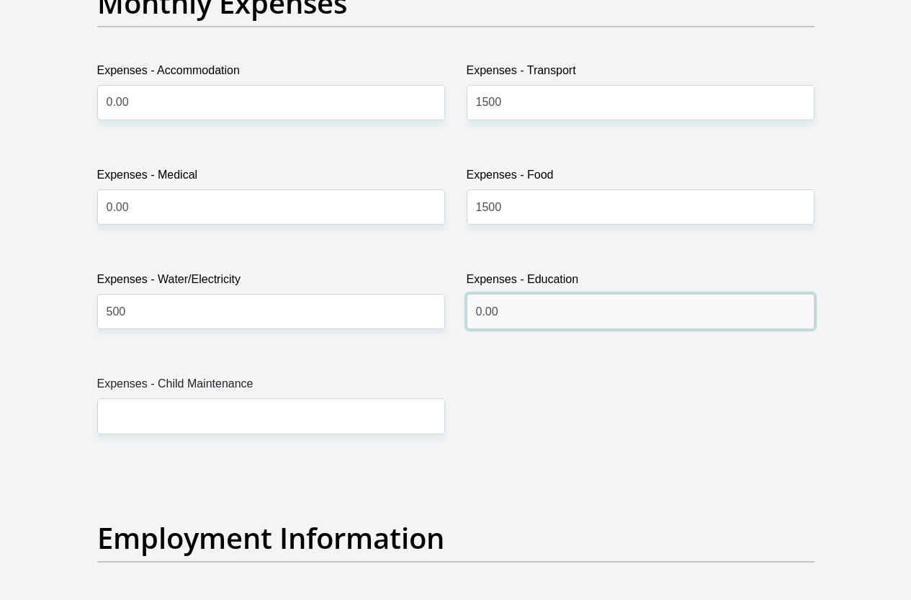
type input "0.00"
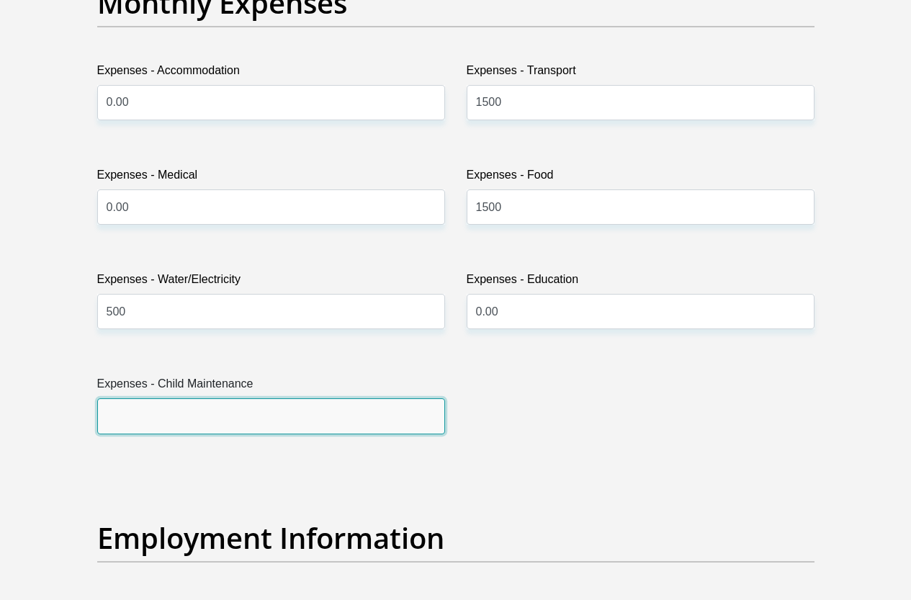
click at [169, 398] on input "Expenses - Child Maintenance" at bounding box center [271, 415] width 348 height 35
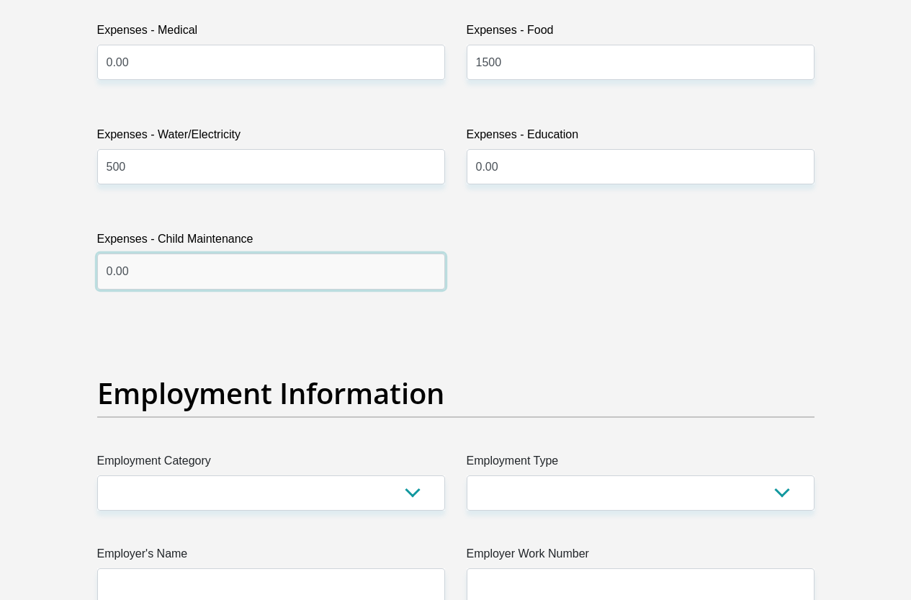
scroll to position [2305, 0]
drag, startPoint x: 146, startPoint y: 224, endPoint x: 79, endPoint y: 239, distance: 69.4
click at [79, 239] on div "Personal Details Title Mr Ms Mrs Dr Other First Name Goodman Surname Sibiya ID …" at bounding box center [455, 322] width 821 height 4917
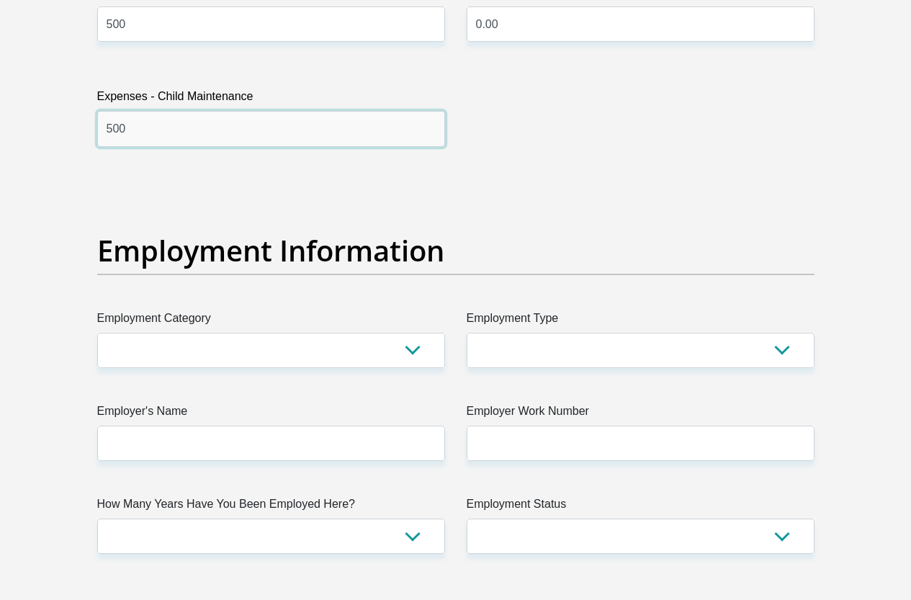
scroll to position [2449, 0]
type input "500"
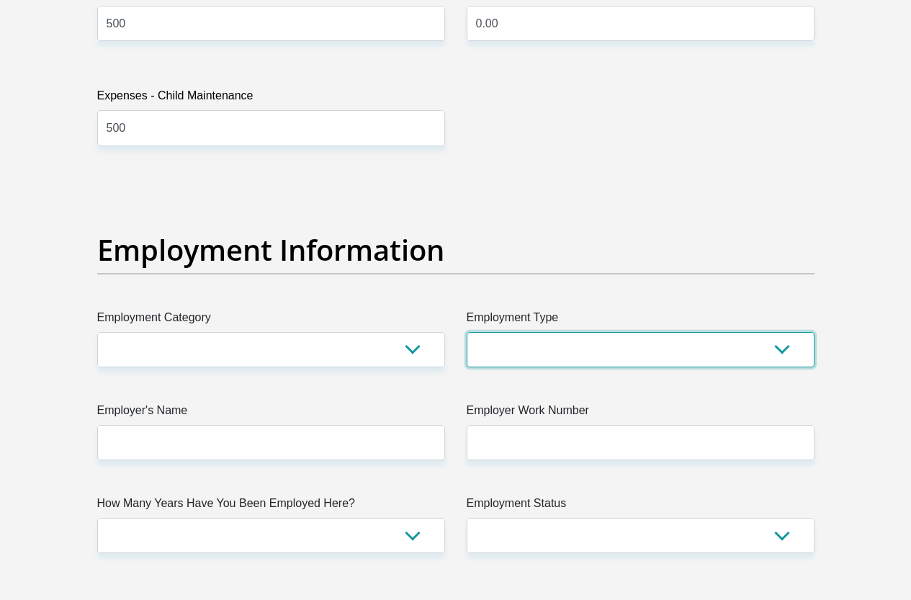
click at [609, 332] on select "College/Lecturer Craft Seller Creative Driver Executive Farmer Forces - Non Com…" at bounding box center [641, 349] width 348 height 35
click at [408, 121] on div "Title Mr Ms Mrs Dr Other First Name Goodman Surname Sibiya ID Number 7204125419…" at bounding box center [455, 174] width 739 height 4687
click at [528, 332] on select "College/Lecturer Craft Seller Creative Driver Executive Farmer Forces - Non Com…" at bounding box center [641, 349] width 348 height 35
select select "Manager"
click at [467, 332] on select "College/Lecturer Craft Seller Creative Driver Executive Farmer Forces - Non Com…" at bounding box center [641, 349] width 348 height 35
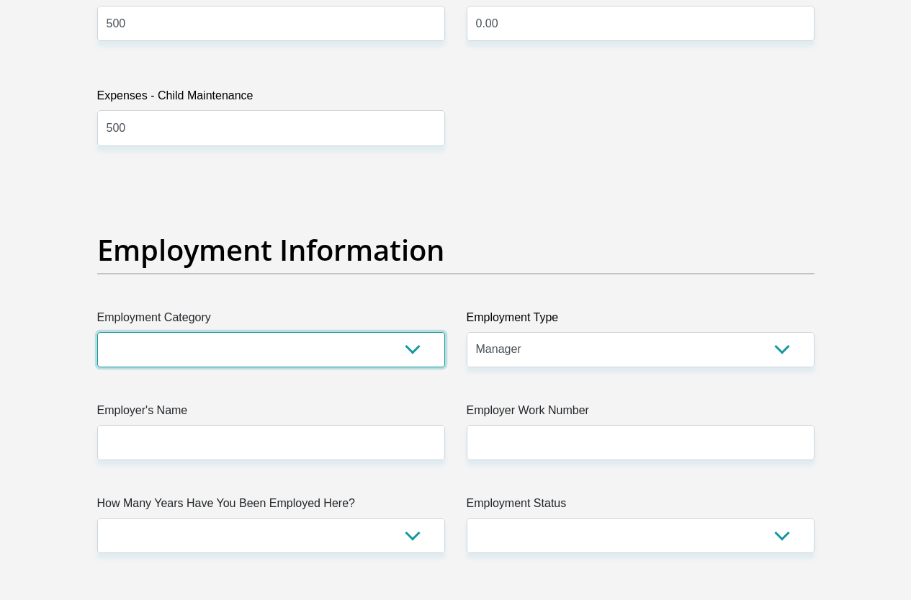
click at [203, 332] on select "AGRICULTURE ALCOHOL & TOBACCO CONSTRUCTION MATERIALS METALLURGY EQUIPMENT FOR R…" at bounding box center [271, 349] width 348 height 35
select select "71"
click at [97, 332] on select "AGRICULTURE ALCOHOL & TOBACCO CONSTRUCTION MATERIALS METALLURGY EQUIPMENT FOR R…" at bounding box center [271, 349] width 348 height 35
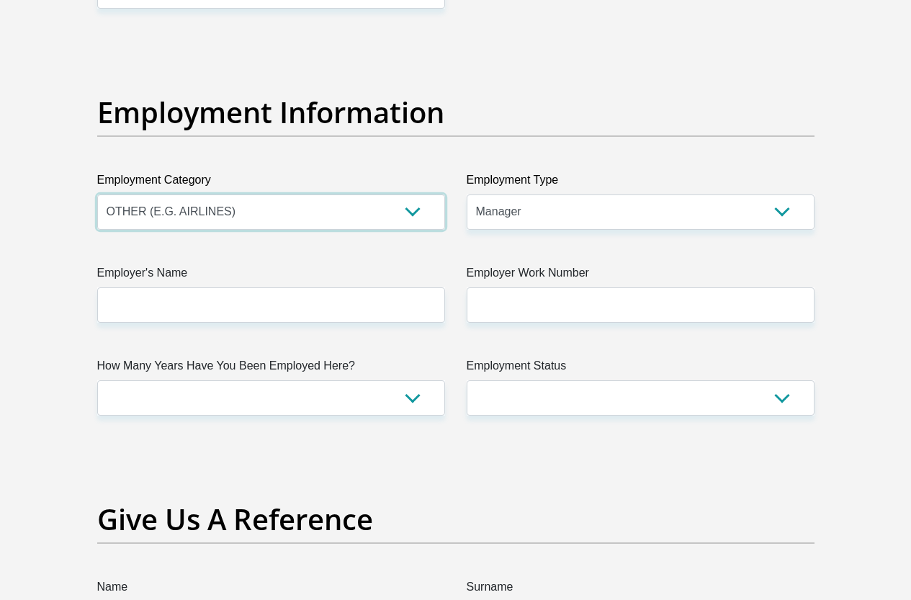
scroll to position [2593, 0]
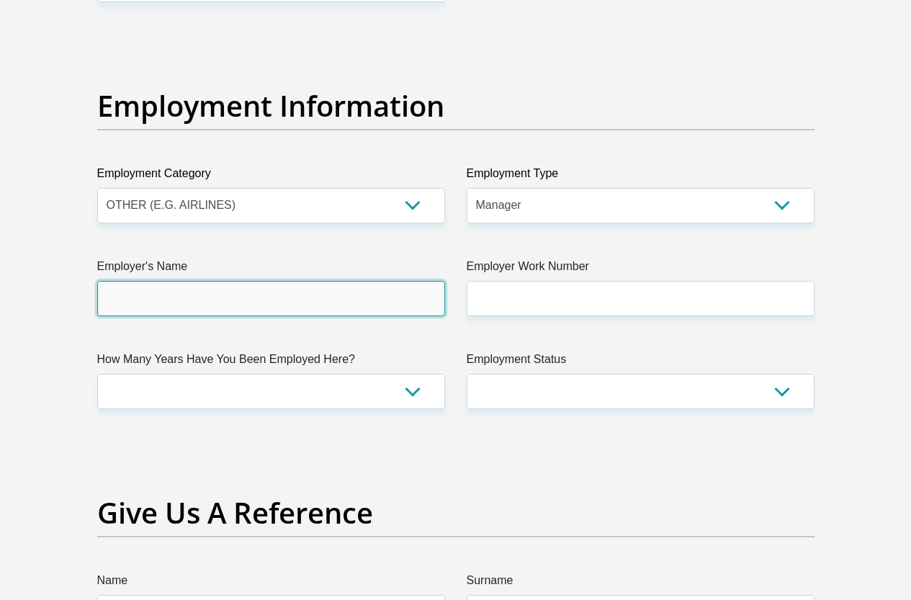
click at [164, 281] on input "Employer's Name" at bounding box center [271, 298] width 348 height 35
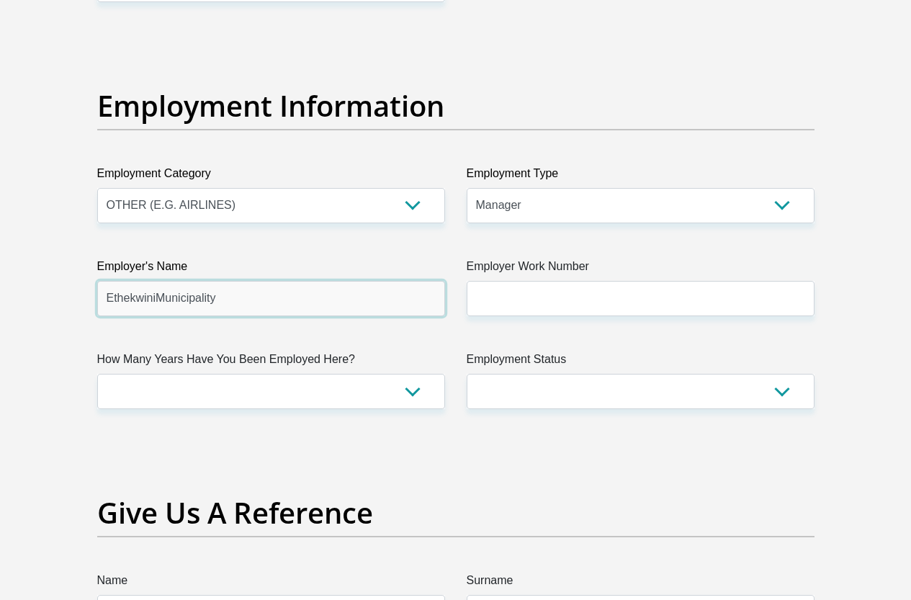
click at [156, 281] on input "EthekwiniMunicipality" at bounding box center [271, 298] width 348 height 35
click at [155, 281] on input "EthekwiniMunicipality" at bounding box center [271, 298] width 348 height 35
type input "EthekwiniMunicipality"
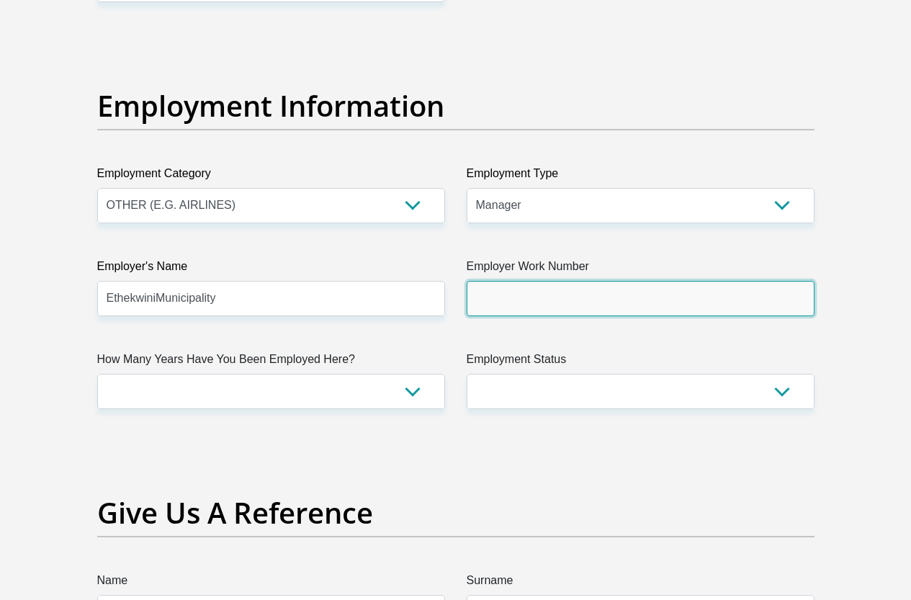
click at [537, 281] on input "Employer Work Number" at bounding box center [641, 298] width 348 height 35
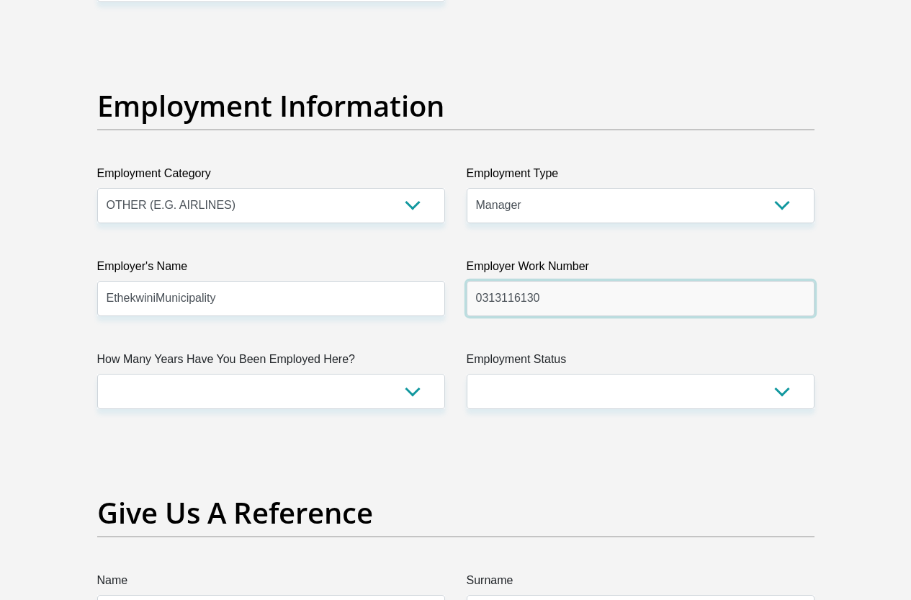
type input "0313116130"
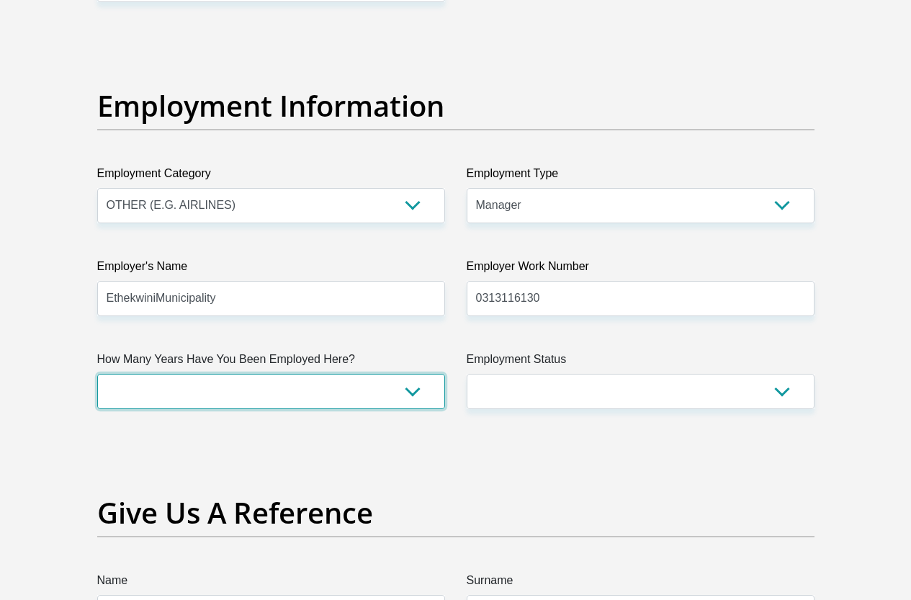
click at [411, 374] on select "less than 1 year 1-3 years 3-5 years 5+ years" at bounding box center [271, 391] width 348 height 35
select select "60"
click at [97, 374] on select "less than 1 year 1-3 years 3-5 years 5+ years" at bounding box center [271, 391] width 348 height 35
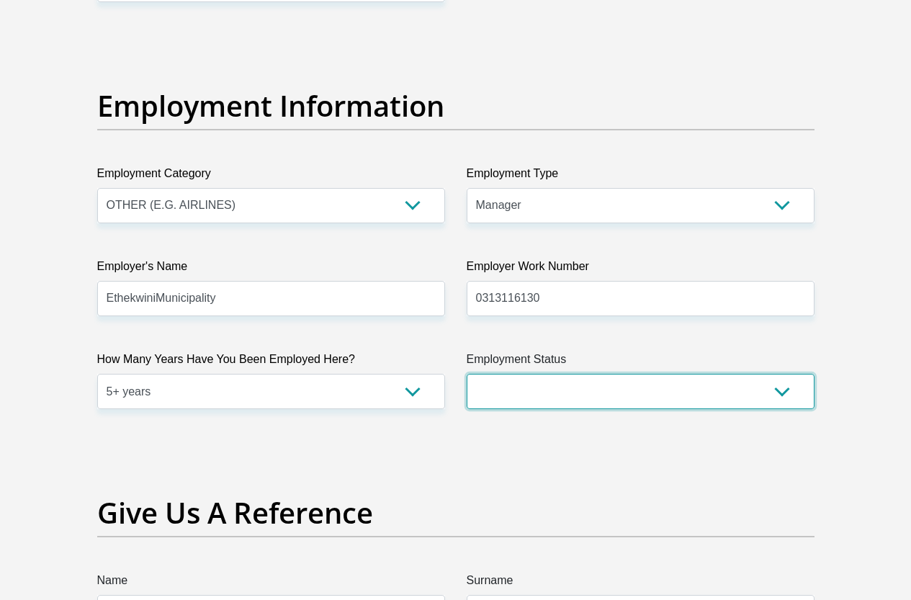
click at [569, 374] on select "Permanent/Full-time Part-time/Casual Contract Worker Self-Employed Housewife Re…" at bounding box center [641, 391] width 348 height 35
select select "1"
click at [467, 374] on select "Permanent/Full-time Part-time/Casual Contract Worker Self-Employed Housewife Re…" at bounding box center [641, 391] width 348 height 35
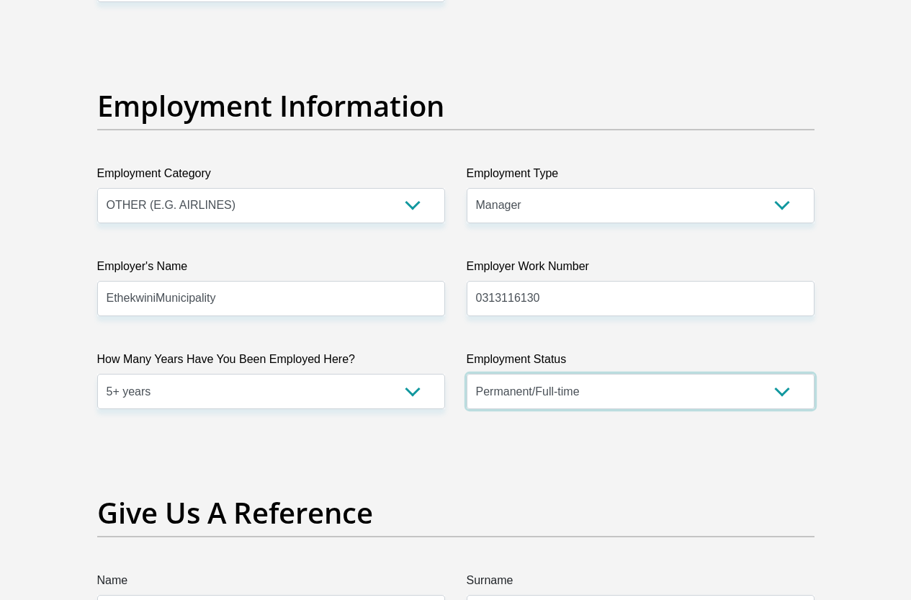
scroll to position [2953, 0]
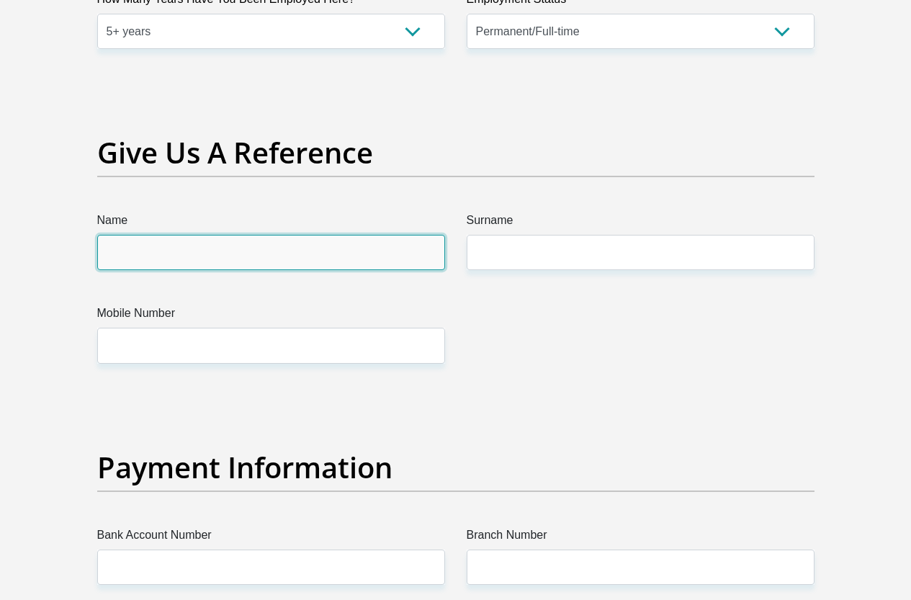
click at [148, 235] on input "Name" at bounding box center [271, 252] width 348 height 35
type input "Omega"
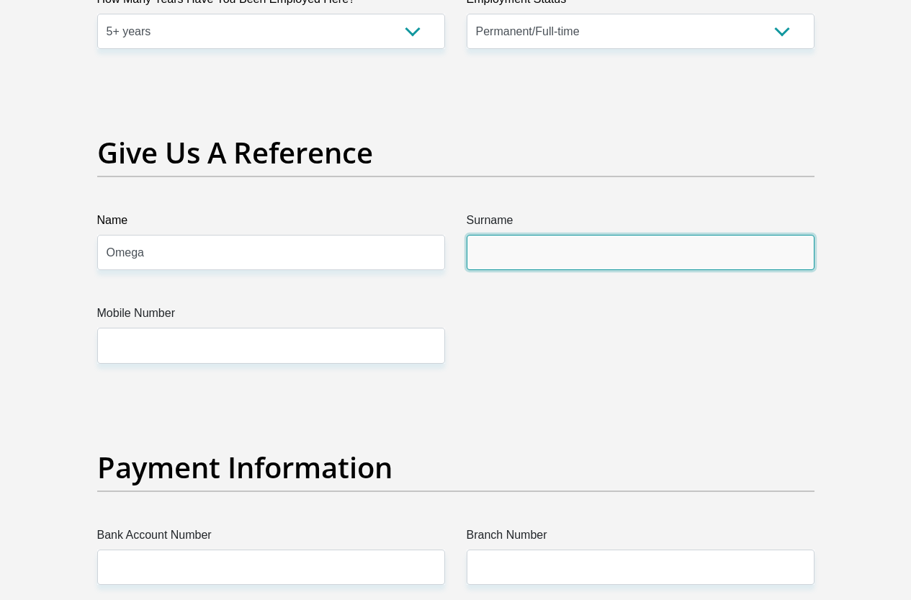
click at [582, 235] on input "Surname" at bounding box center [641, 252] width 348 height 35
type input "Ndzimbovu"
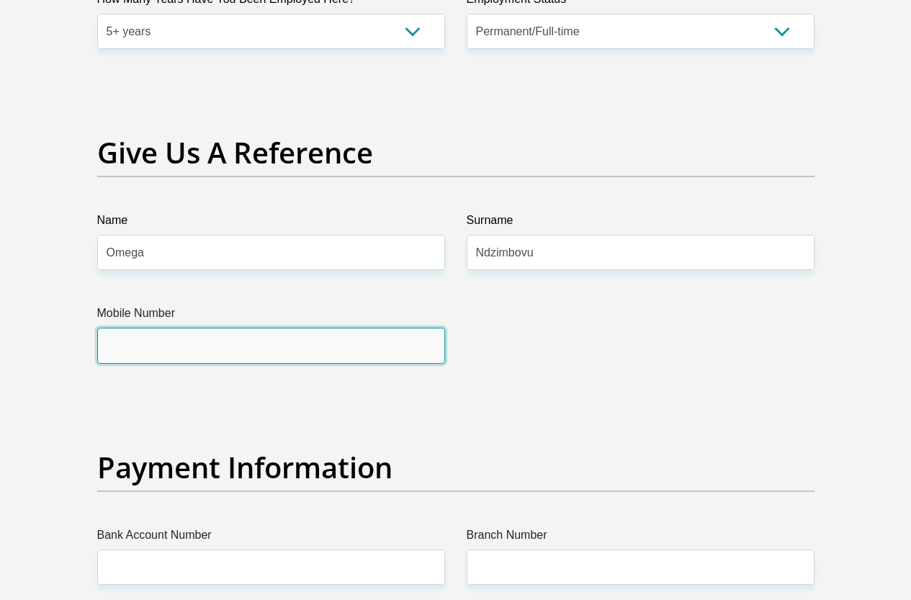
click at [174, 328] on input "Mobile Number" at bounding box center [271, 345] width 348 height 35
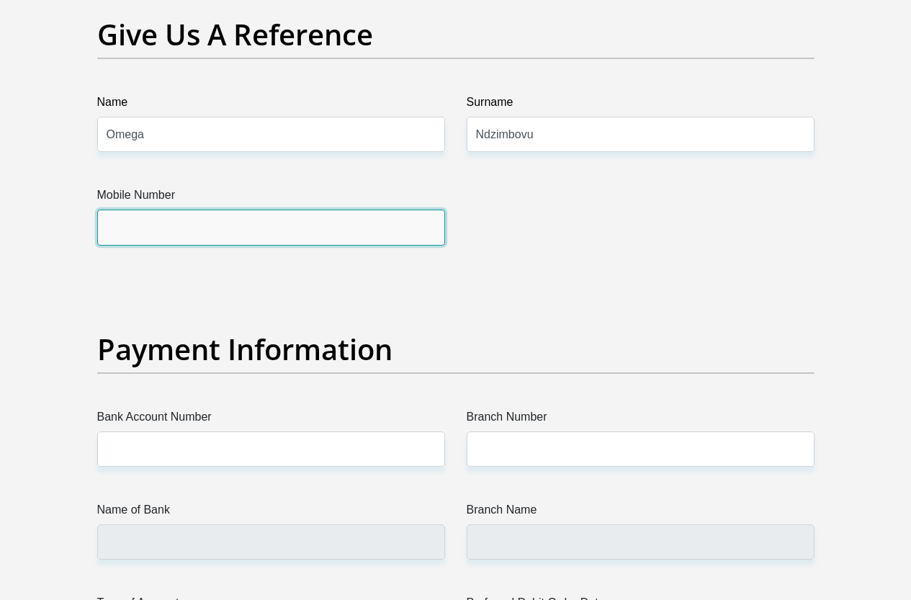
scroll to position [3169, 0]
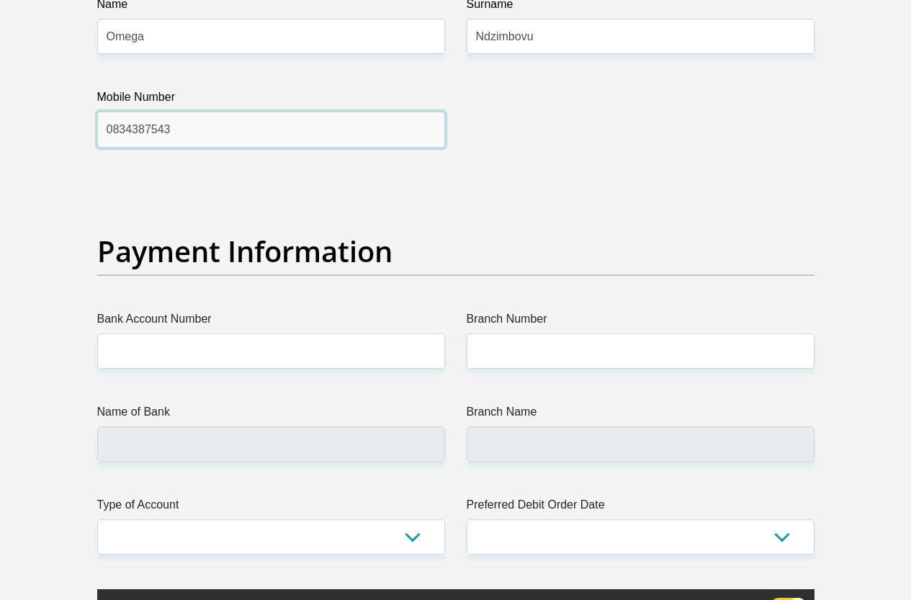
type input "0834387543"
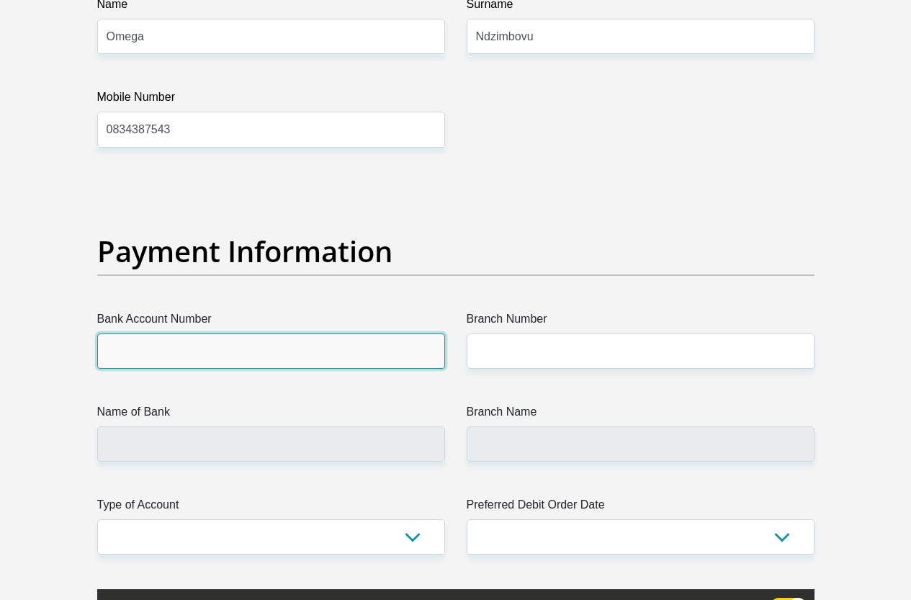
click at [184, 333] on input "Bank Account Number" at bounding box center [271, 350] width 348 height 35
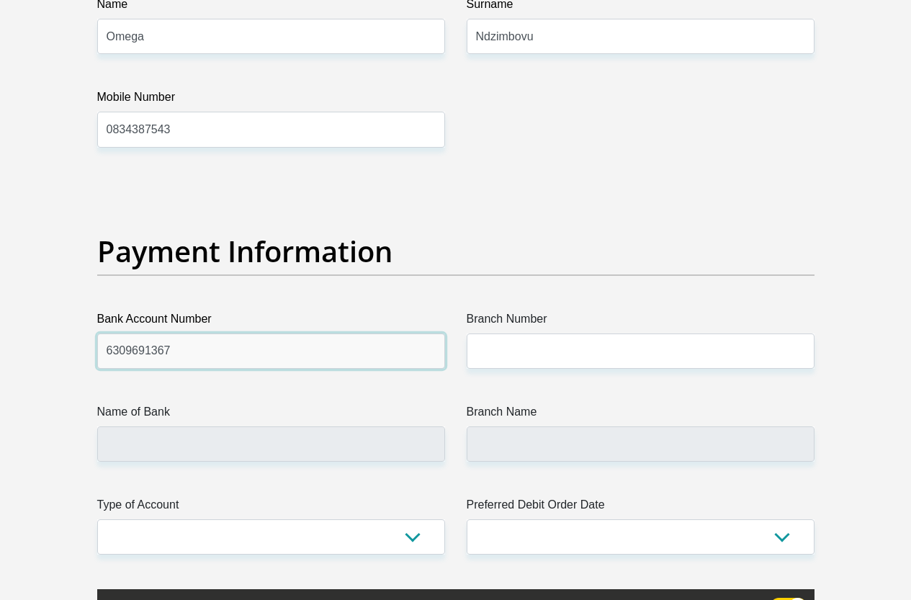
click at [163, 333] on input "6309691367" at bounding box center [271, 350] width 348 height 35
type input "63096913637"
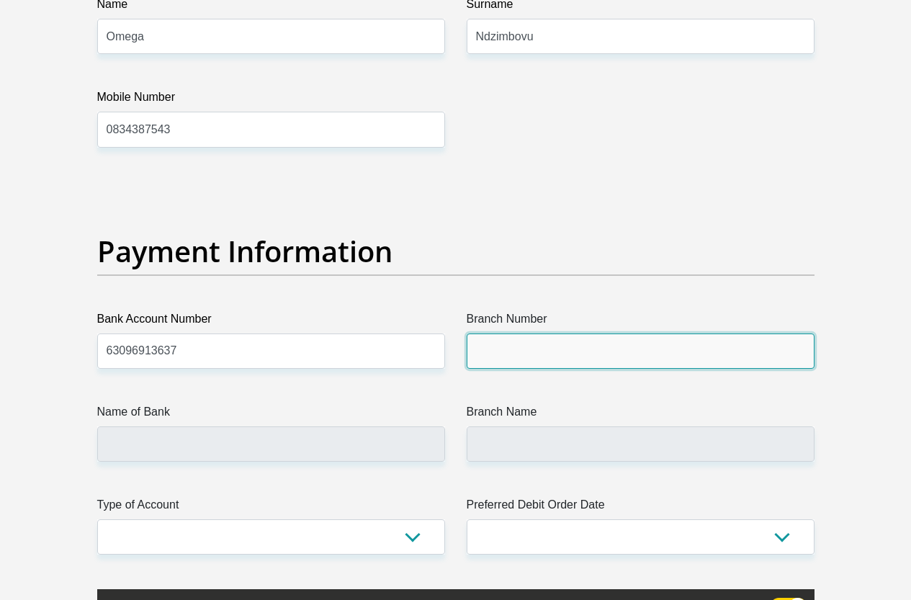
click at [552, 333] on input "Branch Number" at bounding box center [641, 350] width 348 height 35
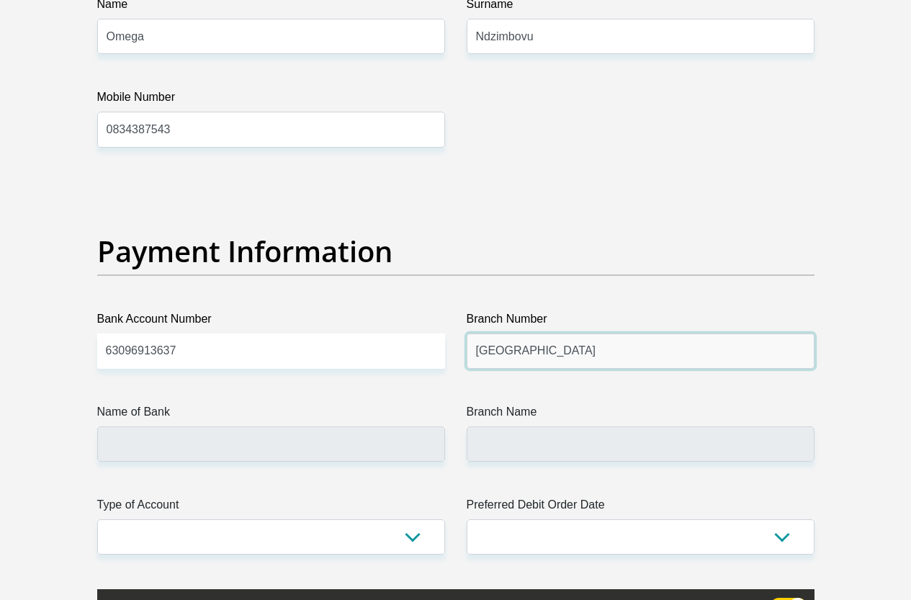
type input "Bridge City"
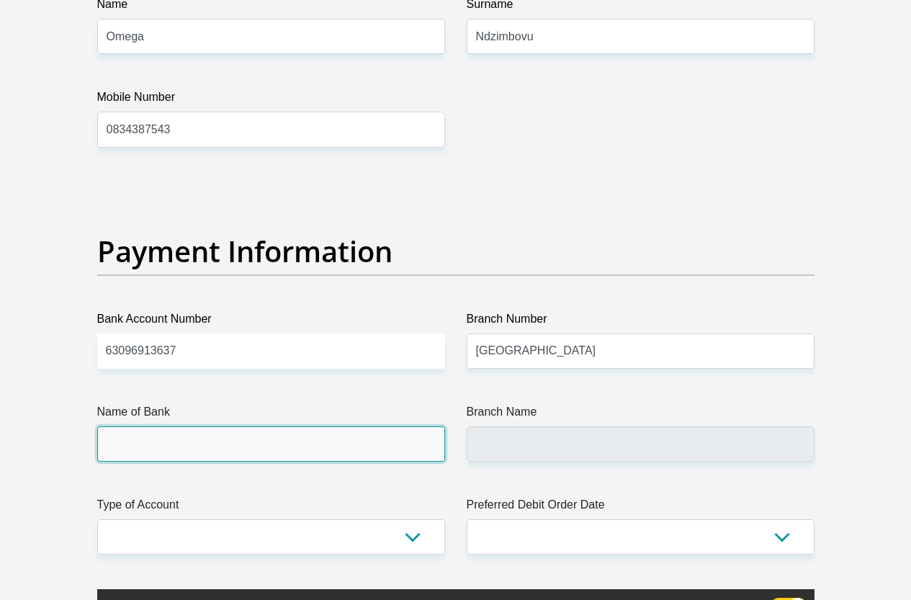
click at [197, 426] on input "Name of Bank" at bounding box center [271, 443] width 348 height 35
click at [210, 426] on input "Name of Bank" at bounding box center [271, 443] width 348 height 35
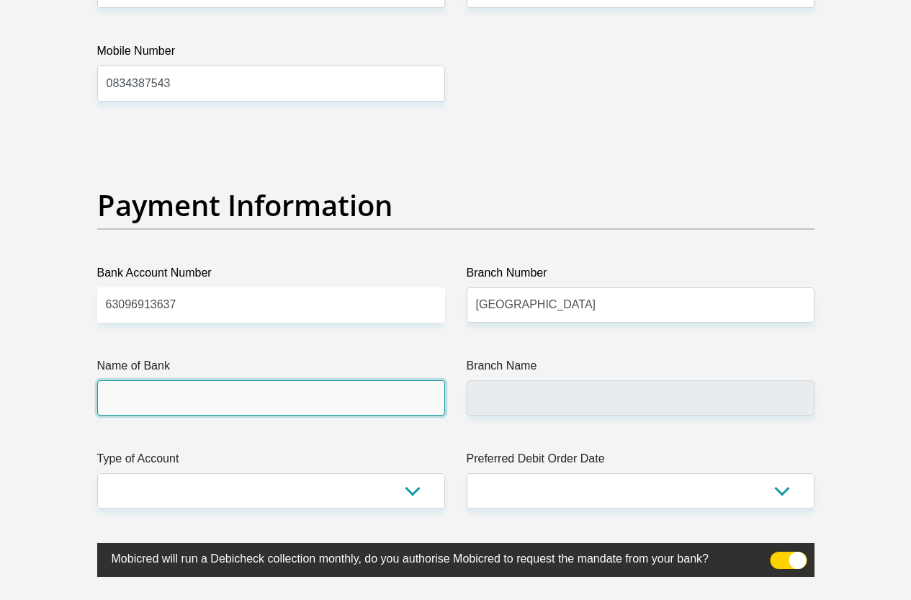
scroll to position [3241, 0]
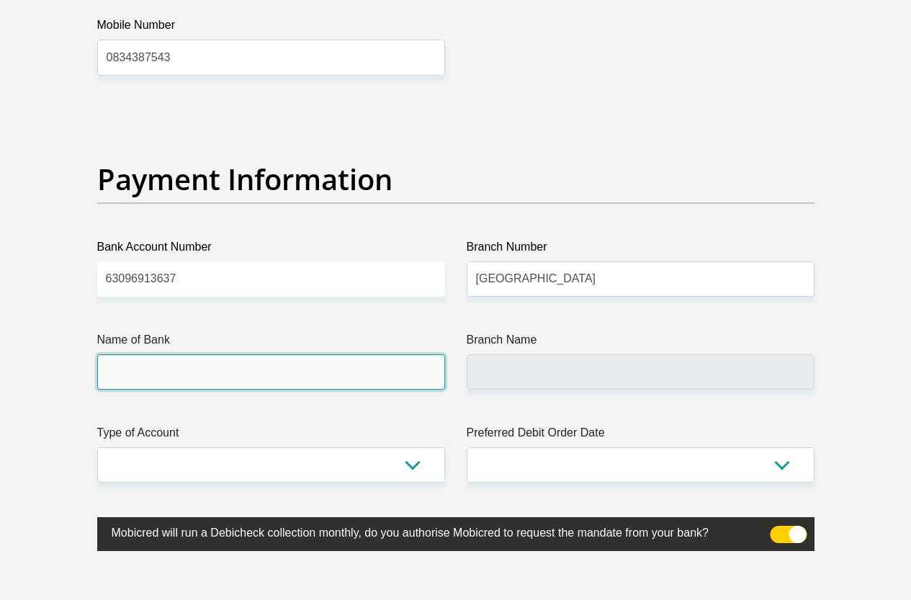
click at [170, 354] on input "Name of Bank" at bounding box center [271, 371] width 348 height 35
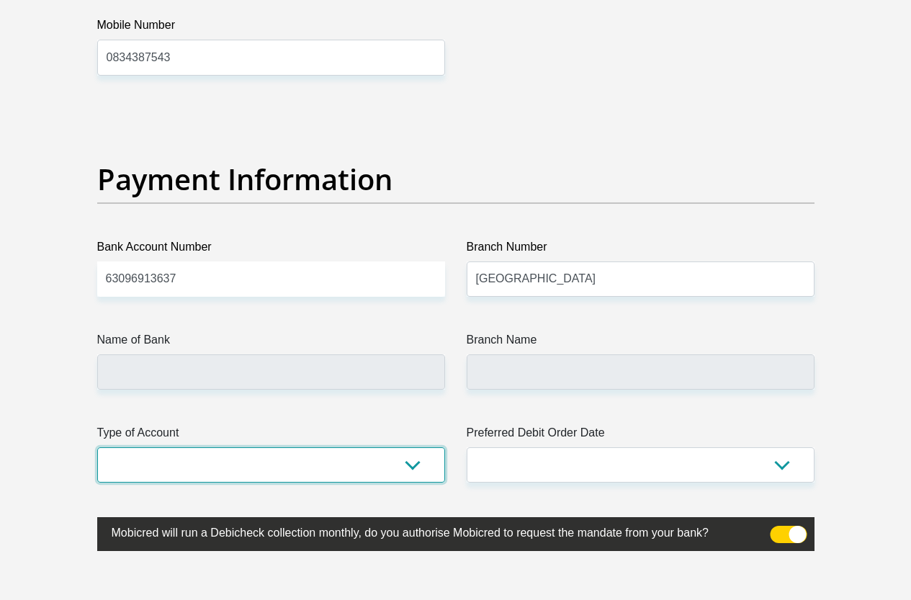
click at [417, 447] on select "Cheque Savings" at bounding box center [271, 464] width 348 height 35
select select "CUR"
click at [97, 447] on select "Cheque Savings" at bounding box center [271, 464] width 348 height 35
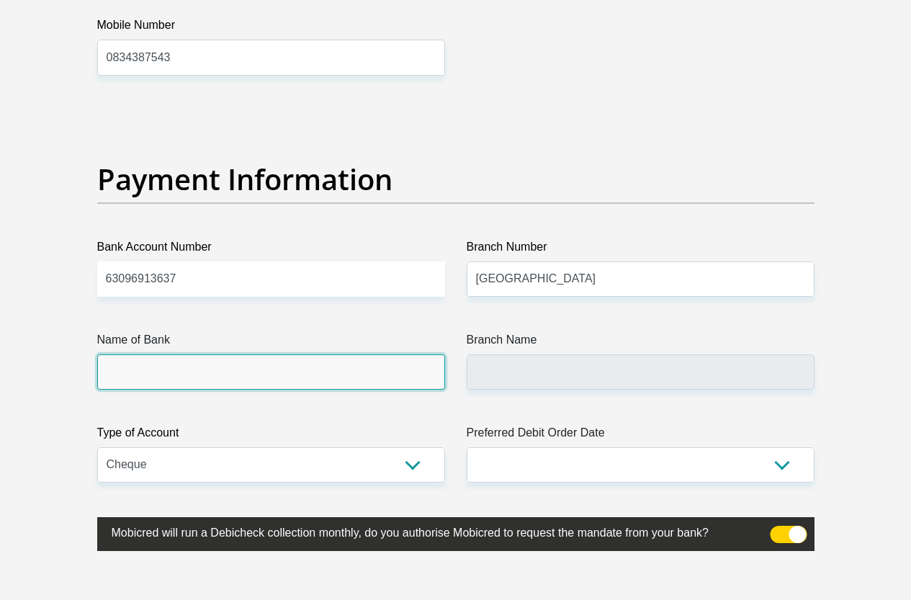
click at [122, 354] on input "Name of Bank" at bounding box center [271, 371] width 348 height 35
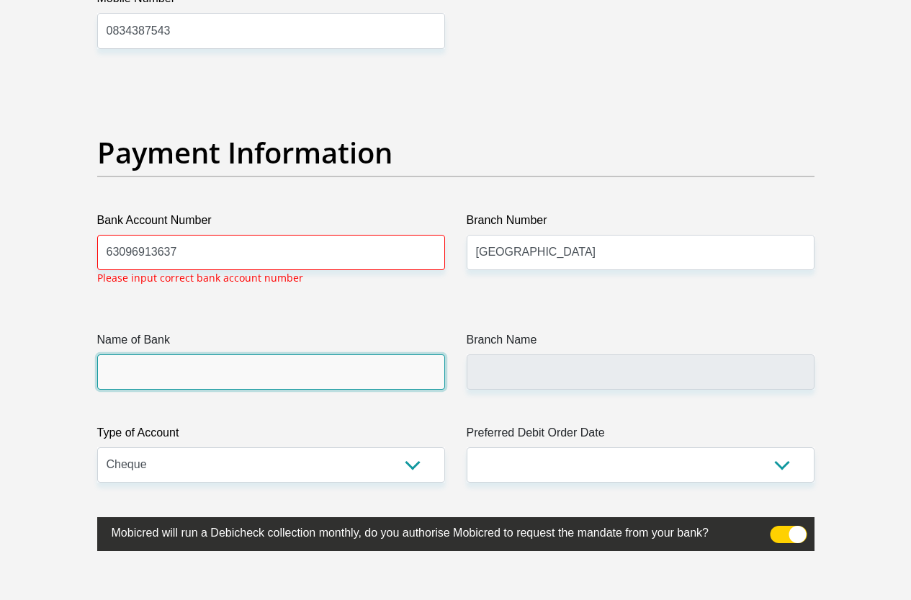
scroll to position [3268, 0]
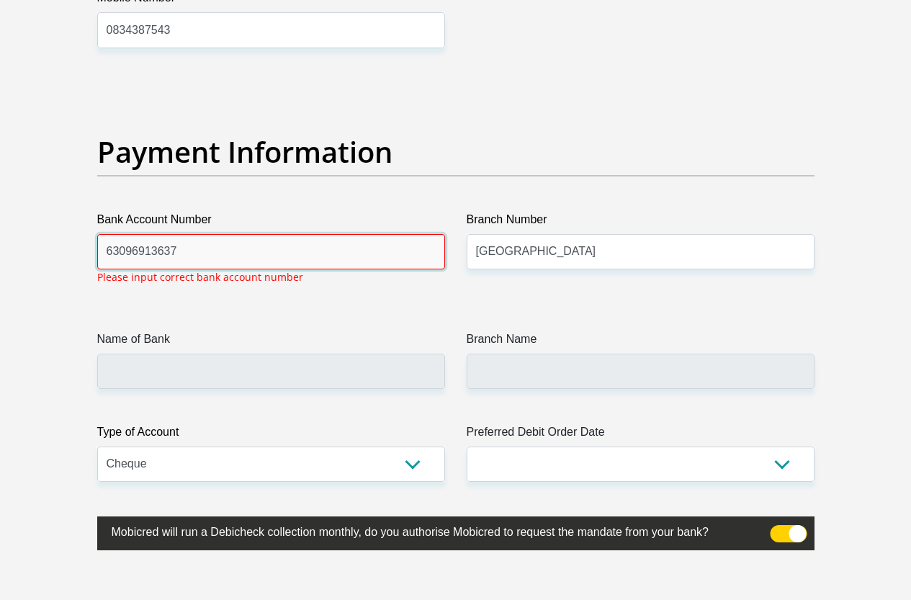
click at [200, 234] on input "63096913637" at bounding box center [271, 251] width 348 height 35
type input "6"
type input "63096913637"
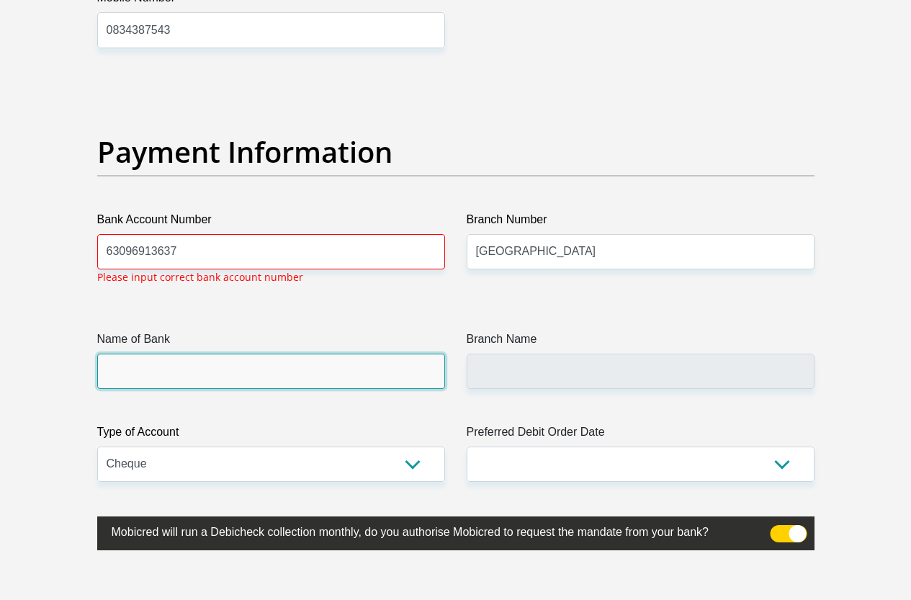
click at [234, 331] on div "Name of Bank" at bounding box center [271, 360] width 348 height 58
click at [202, 354] on input "Name of Bank" at bounding box center [271, 371] width 348 height 35
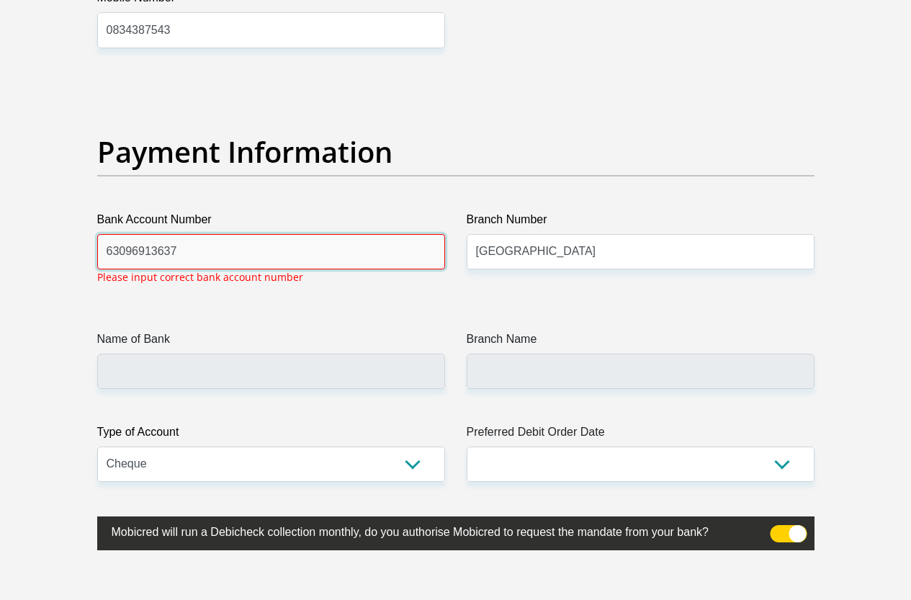
click at [333, 234] on input "63096913637" at bounding box center [271, 251] width 348 height 35
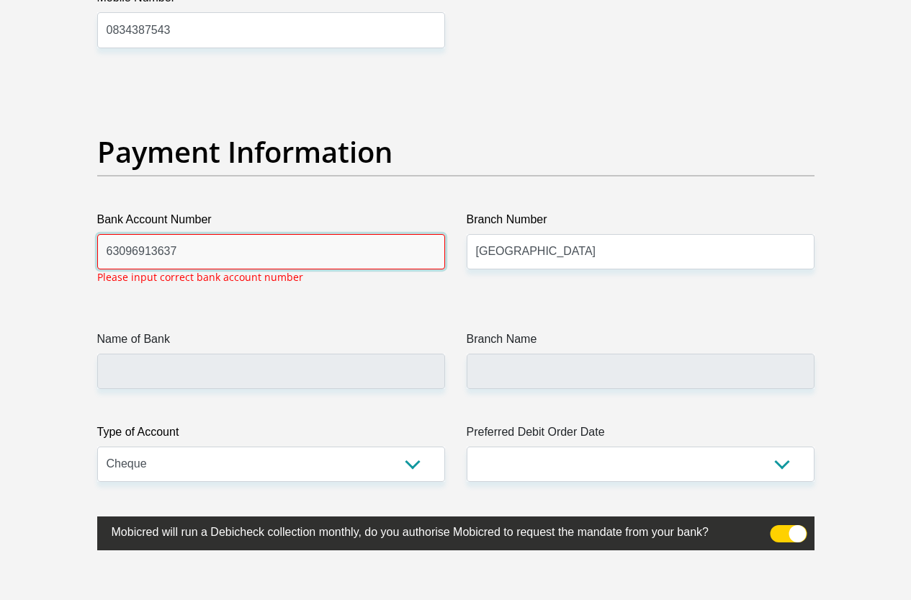
click at [202, 234] on input "63096913637" at bounding box center [271, 251] width 348 height 35
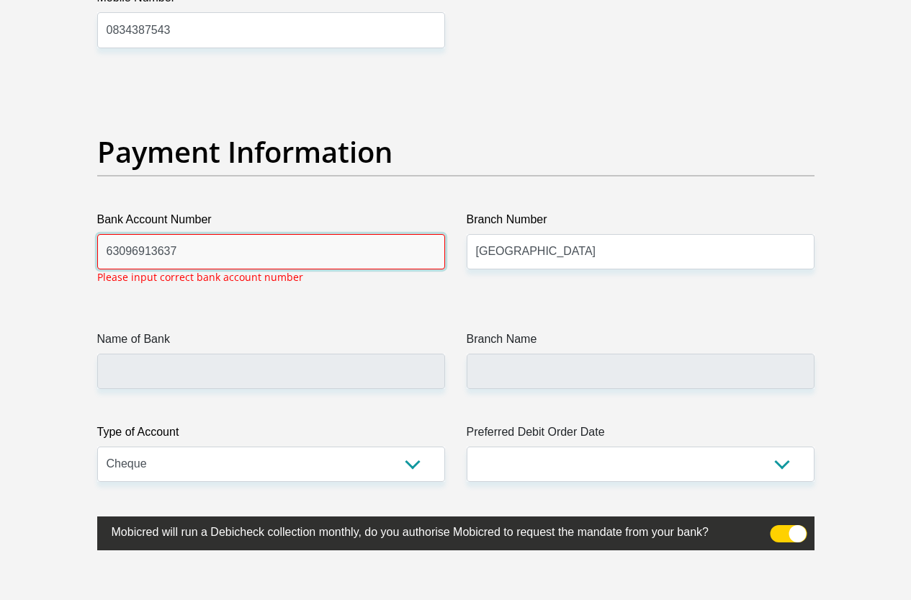
drag, startPoint x: 184, startPoint y: 204, endPoint x: 104, endPoint y: 215, distance: 80.0
click at [104, 234] on input "63096913637" at bounding box center [271, 251] width 348 height 35
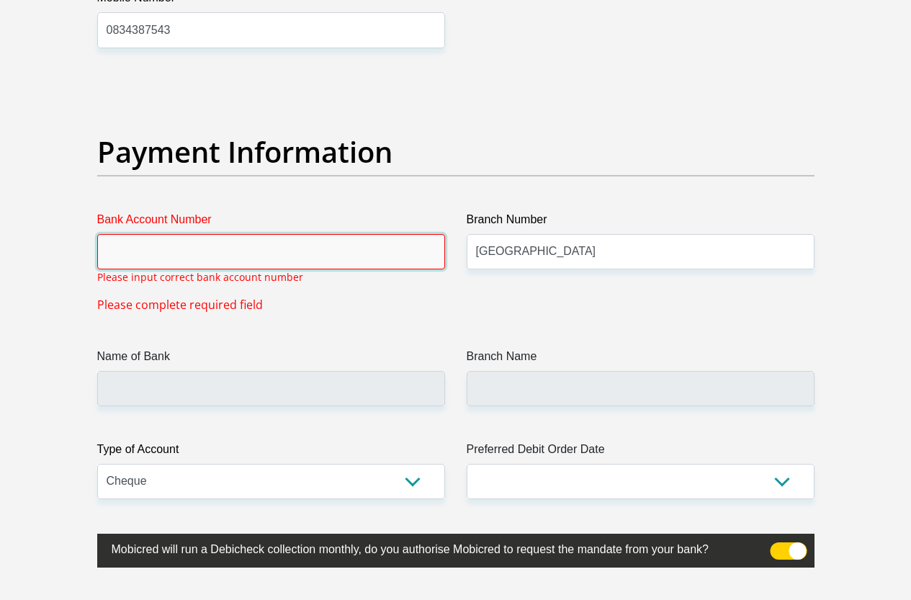
click at [131, 234] on input "Bank Account Number" at bounding box center [271, 251] width 348 height 35
paste input "63096913637"
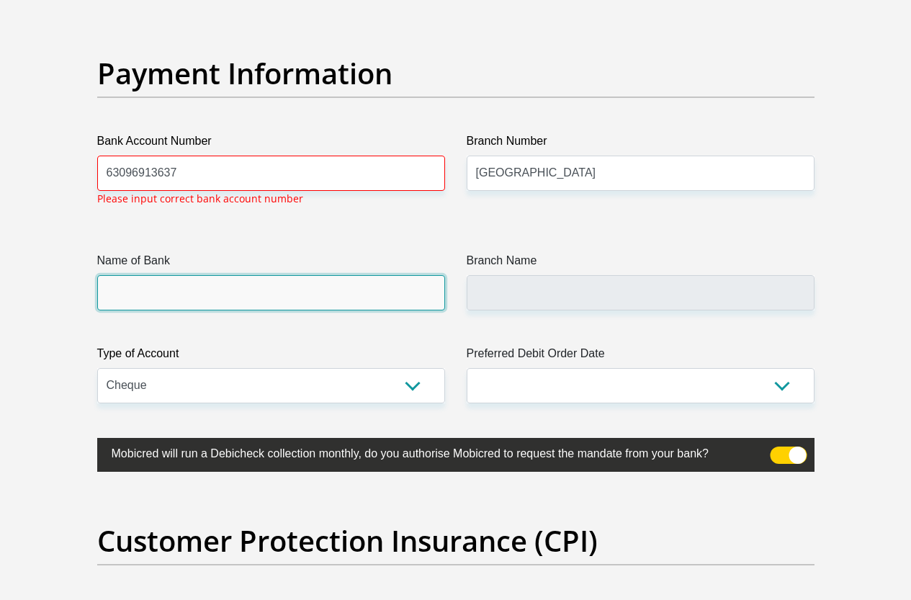
scroll to position [3485, 0]
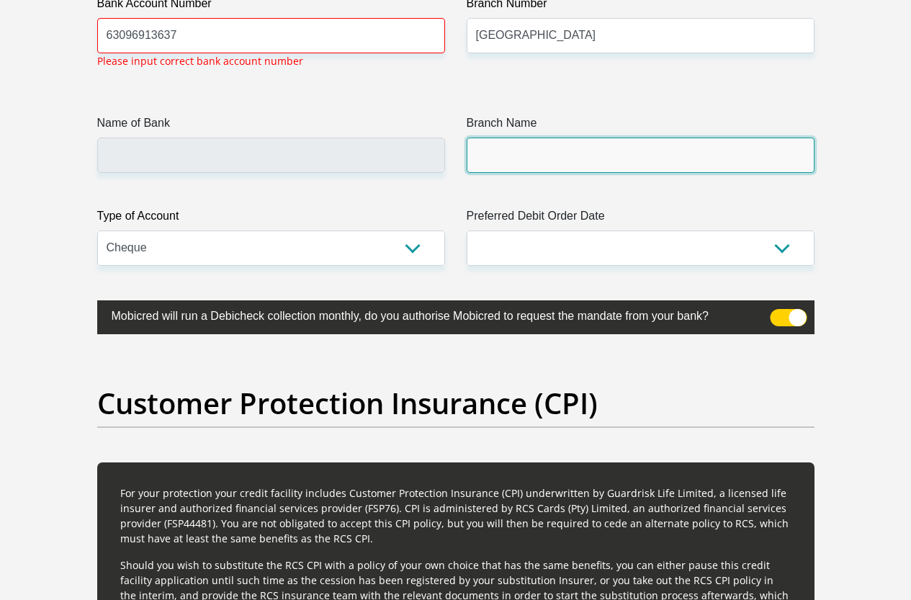
click at [530, 138] on input "Branch Name" at bounding box center [641, 155] width 348 height 35
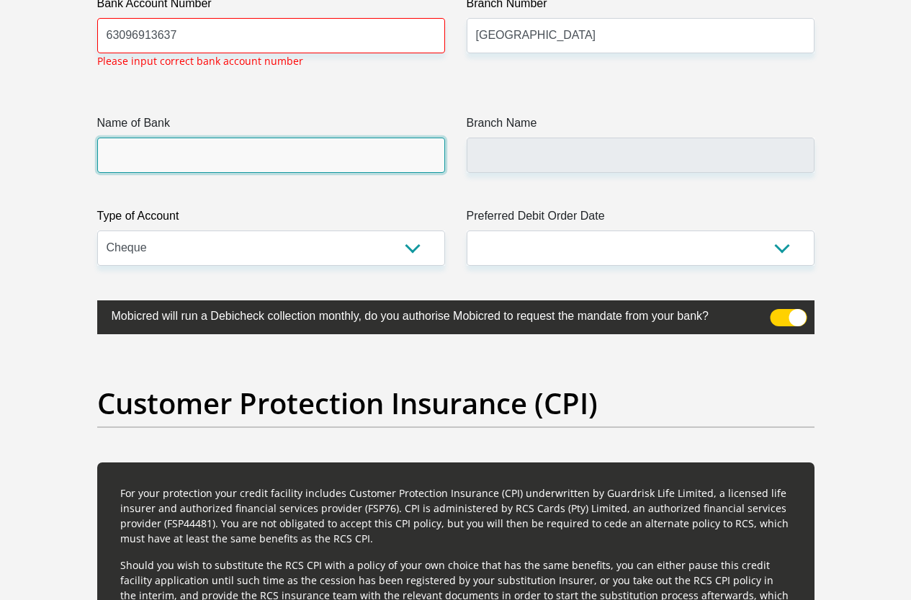
click at [154, 138] on input "Name of Bank" at bounding box center [271, 155] width 348 height 35
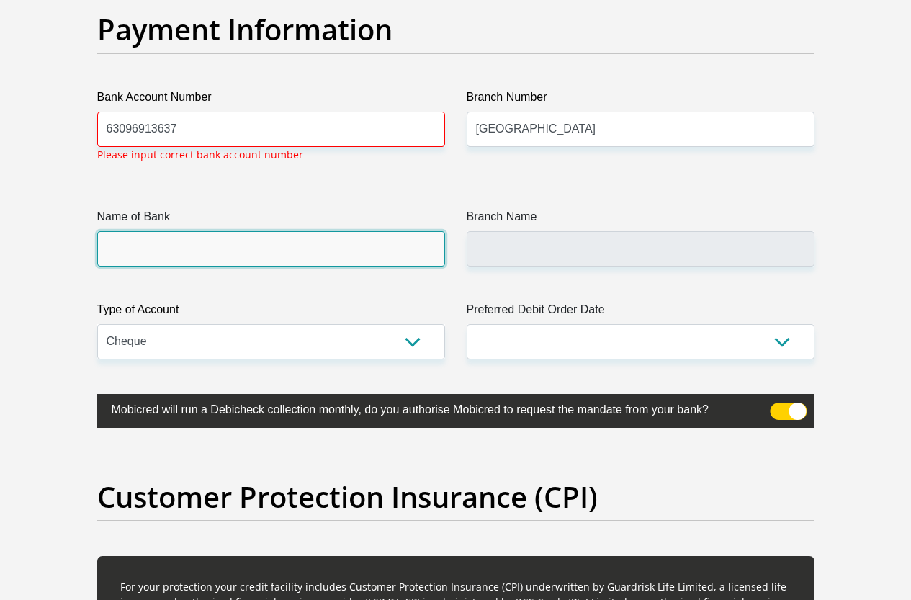
scroll to position [3268, 0]
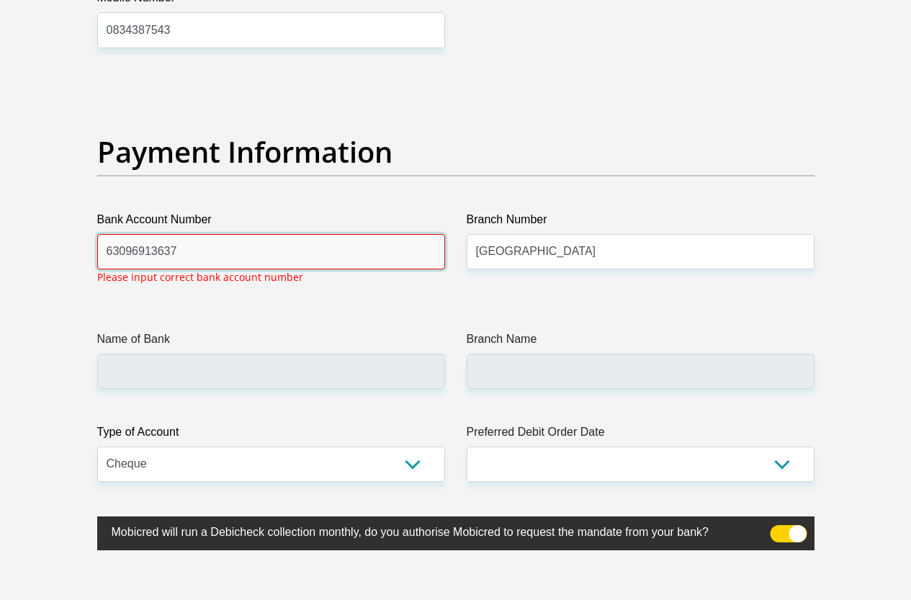
click at [192, 234] on input "63096913637" at bounding box center [271, 251] width 348 height 35
type input "63096913637"
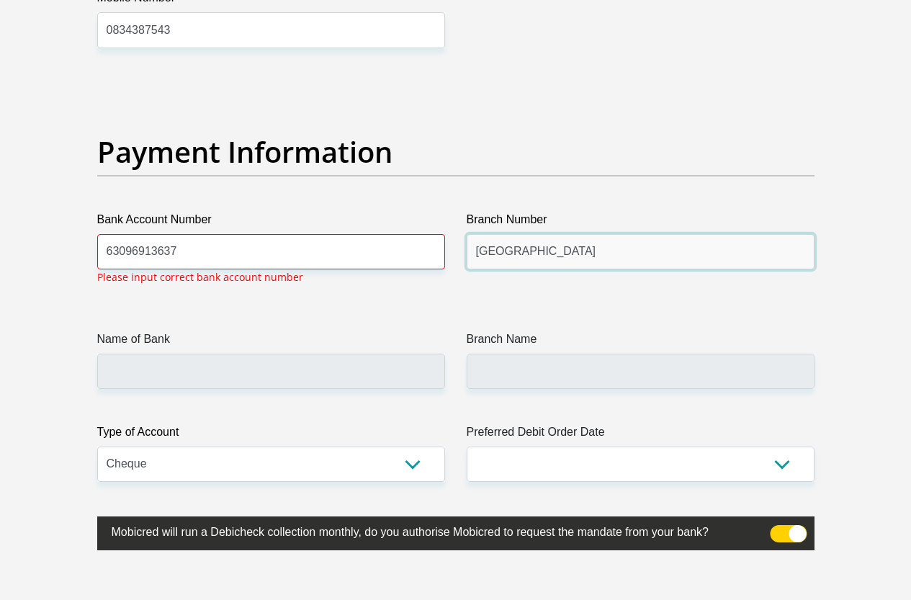
drag, startPoint x: 542, startPoint y: 200, endPoint x: 476, endPoint y: 200, distance: 65.5
click at [476, 234] on input "Bridge City" at bounding box center [641, 251] width 348 height 35
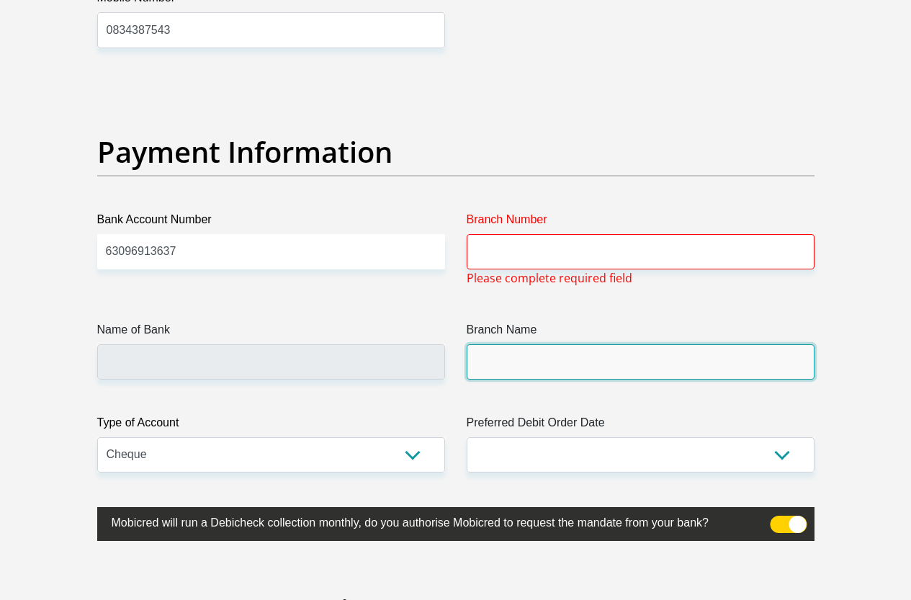
click at [508, 344] on input "Branch Name" at bounding box center [641, 361] width 348 height 35
drag, startPoint x: 508, startPoint y: 321, endPoint x: 485, endPoint y: 309, distance: 25.1
click at [485, 344] on input "Branch Name" at bounding box center [641, 361] width 348 height 35
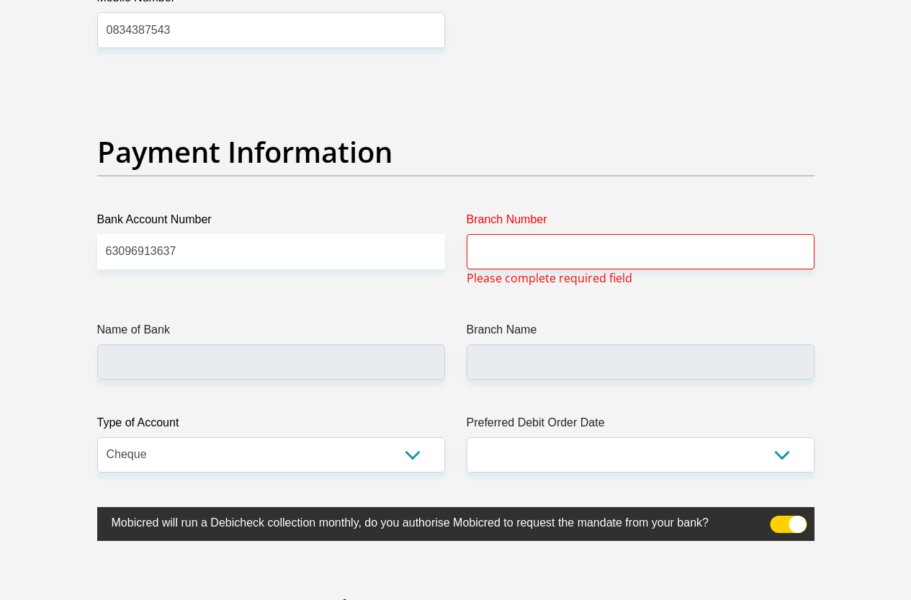
drag, startPoint x: 485, startPoint y: 309, endPoint x: 392, endPoint y: 232, distance: 121.3
click at [383, 230] on div "Bank Account Number 63096913637" at bounding box center [270, 249] width 369 height 76
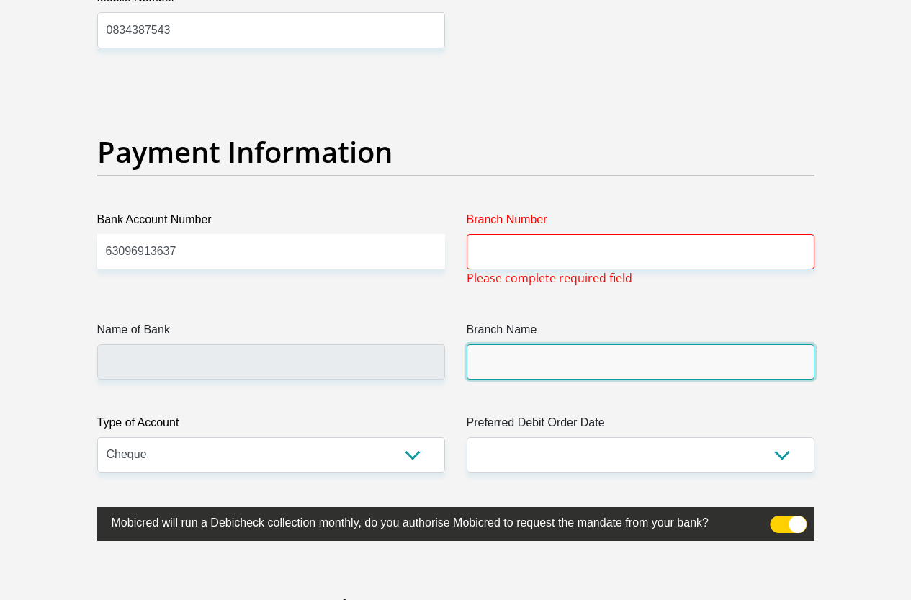
click at [503, 344] on input "Branch Name" at bounding box center [641, 361] width 348 height 35
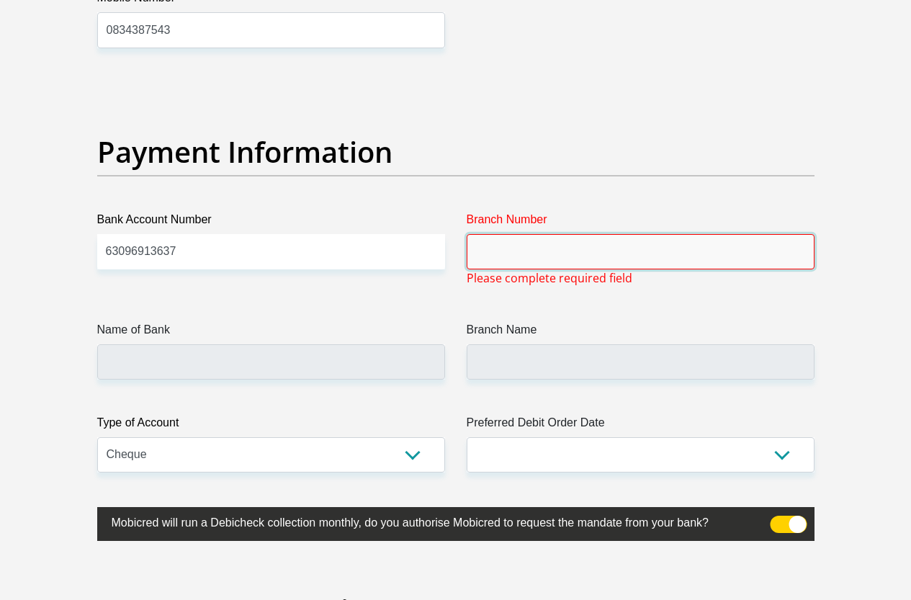
click at [490, 234] on input "Branch Number" at bounding box center [641, 251] width 348 height 35
click at [509, 234] on input "Branch Number" at bounding box center [641, 251] width 348 height 35
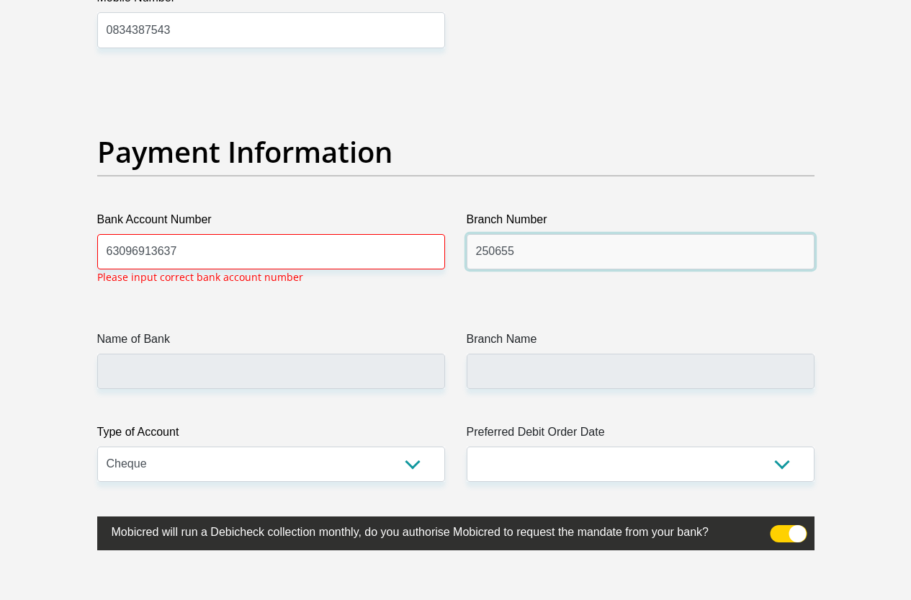
type input "250655"
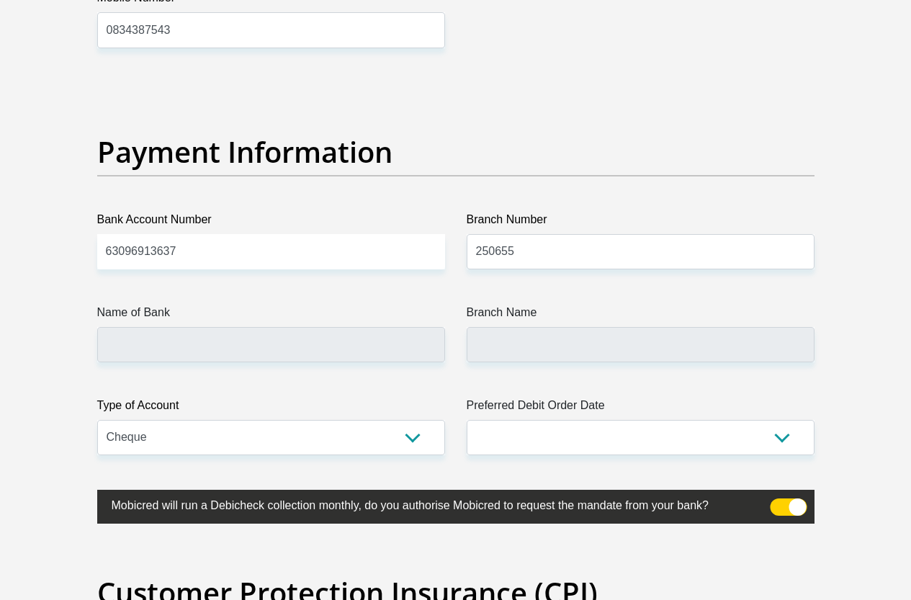
type input "FIRSTRAND BANK"
type input "BRANCH 560"
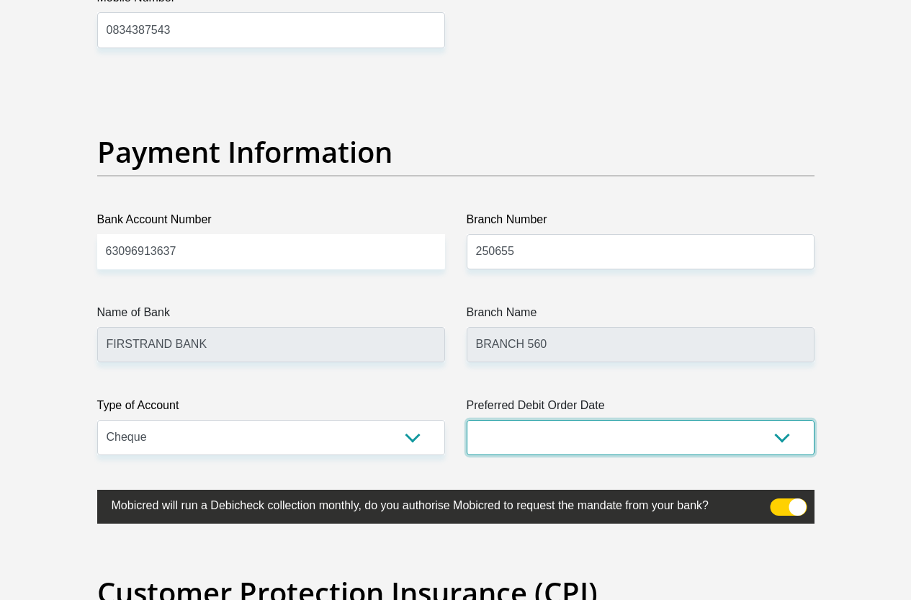
click at [712, 420] on select "1st 2nd 3rd 4th 5th 7th 18th 19th 20th 21st 22nd 23rd 24th 25th 26th 27th 28th …" at bounding box center [641, 437] width 348 height 35
select select "25"
click at [467, 420] on select "1st 2nd 3rd 4th 5th 7th 18th 19th 20th 21st 22nd 23rd 24th 25th 26th 27th 28th …" at bounding box center [641, 437] width 348 height 35
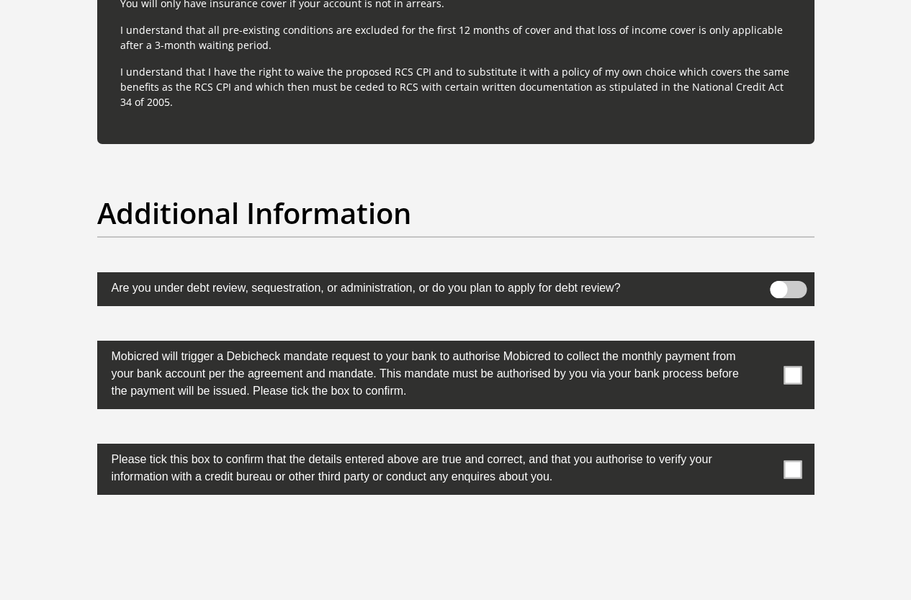
scroll to position [4568, 0]
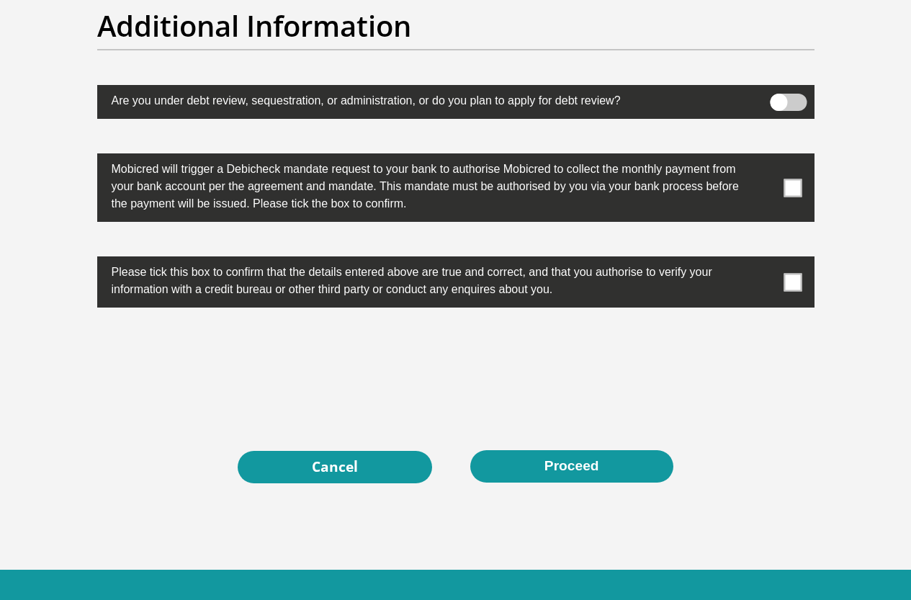
click at [793, 273] on span at bounding box center [793, 282] width 18 height 18
click at [764, 260] on input "checkbox" at bounding box center [764, 260] width 0 height 0
click at [797, 179] on span at bounding box center [793, 188] width 18 height 18
click at [764, 157] on input "checkbox" at bounding box center [764, 157] width 0 height 0
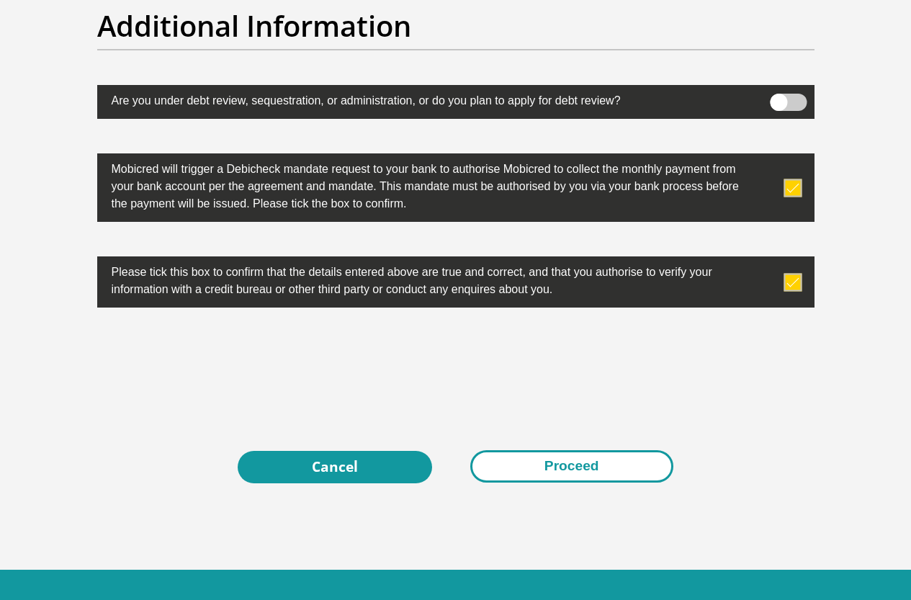
click at [543, 450] on button "Proceed" at bounding box center [571, 466] width 203 height 32
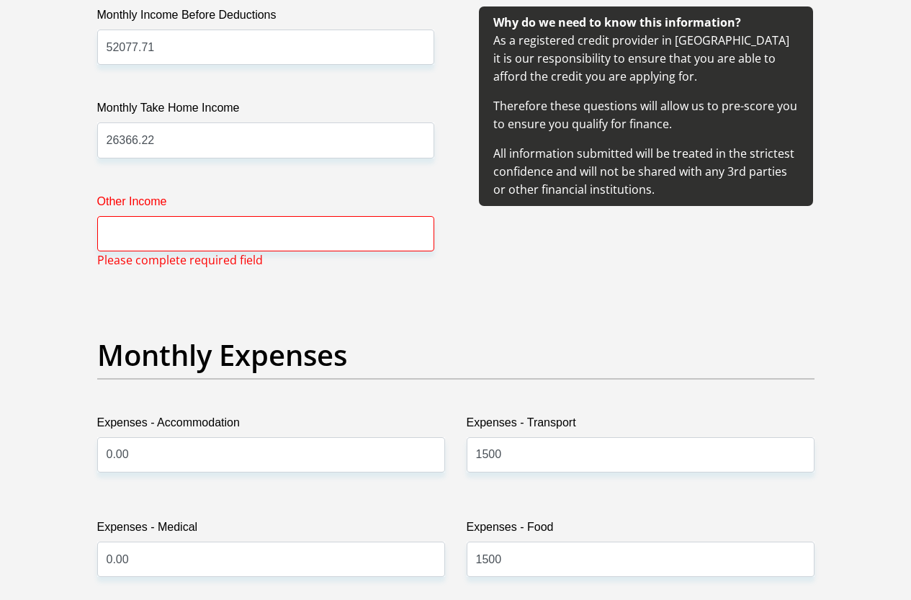
scroll to position [1791, 0]
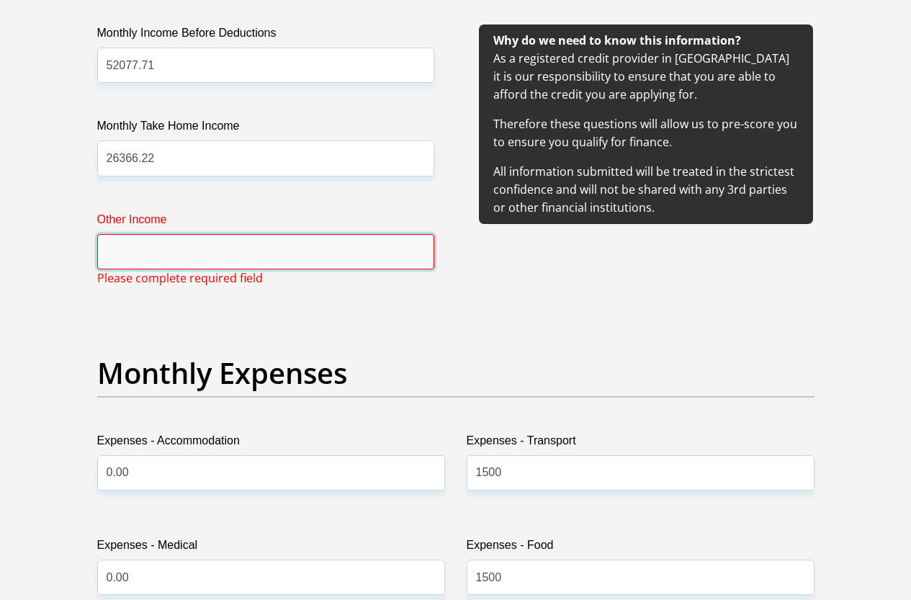
click at [122, 234] on input "Other Income" at bounding box center [265, 251] width 337 height 35
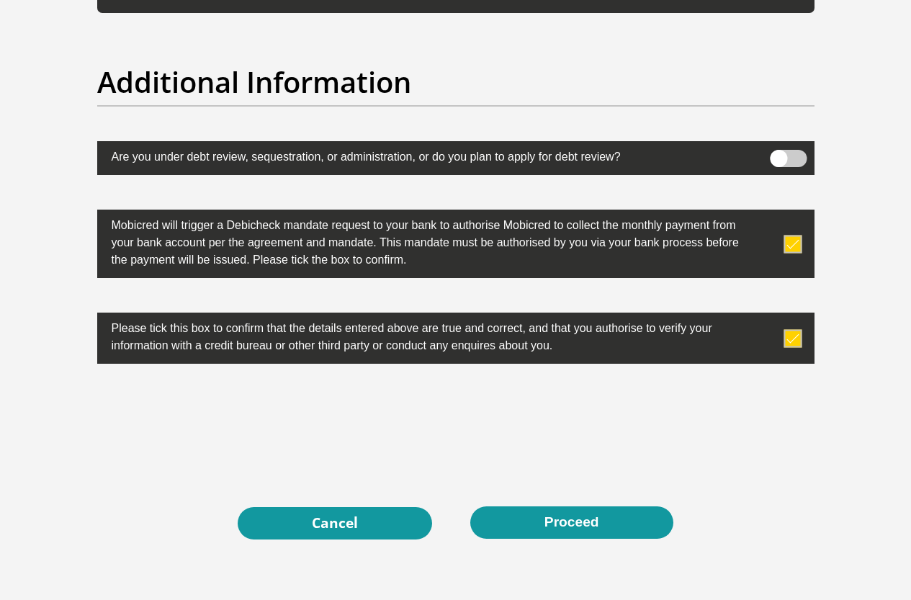
scroll to position [4568, 0]
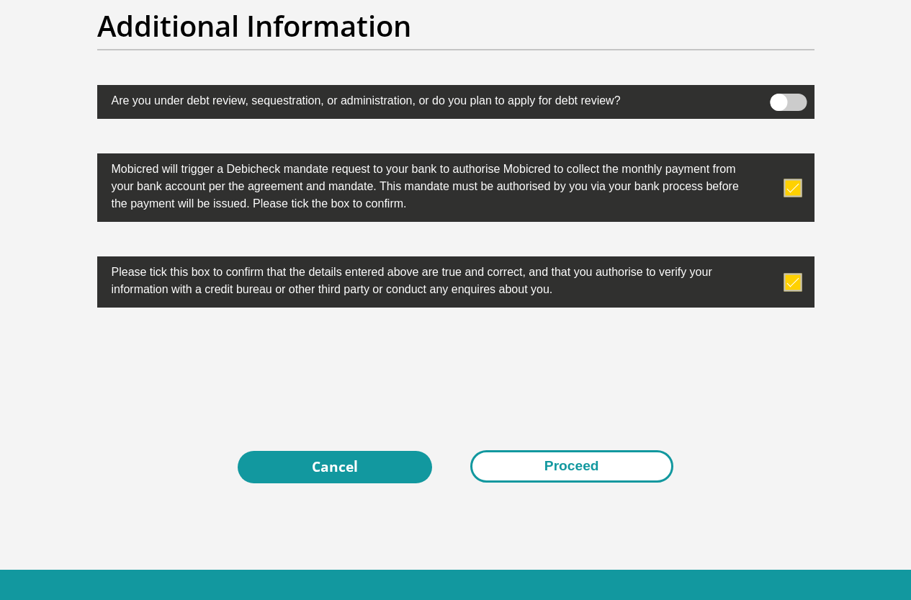
type input "0.00"
click at [601, 450] on button "Proceed" at bounding box center [571, 466] width 203 height 32
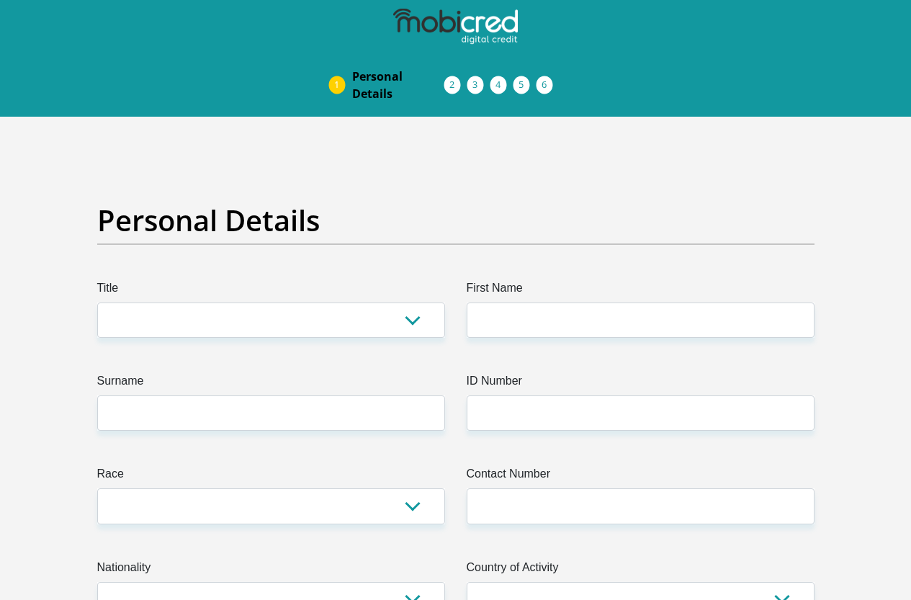
scroll to position [288, 0]
select select "Mr"
select select "1"
select select "ZAF"
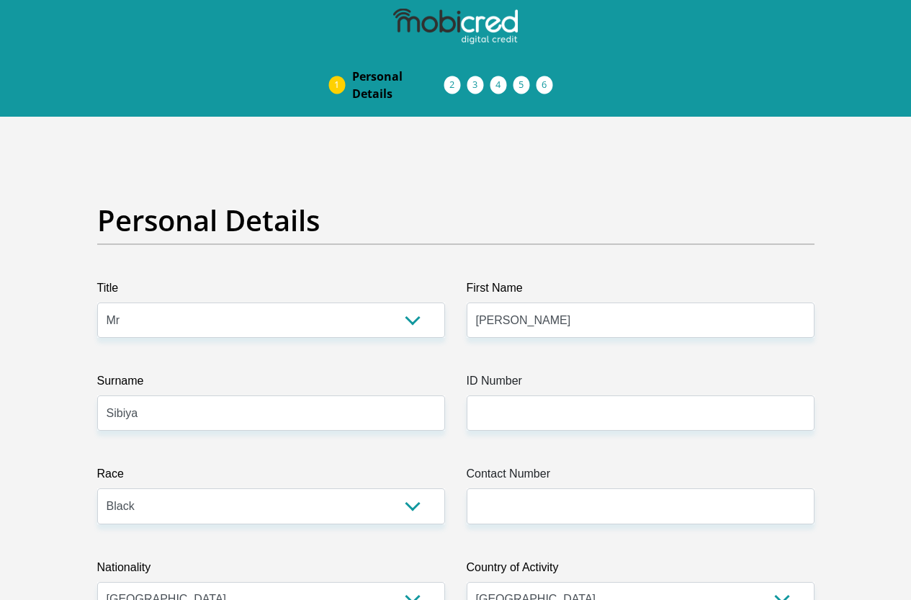
select select "5"
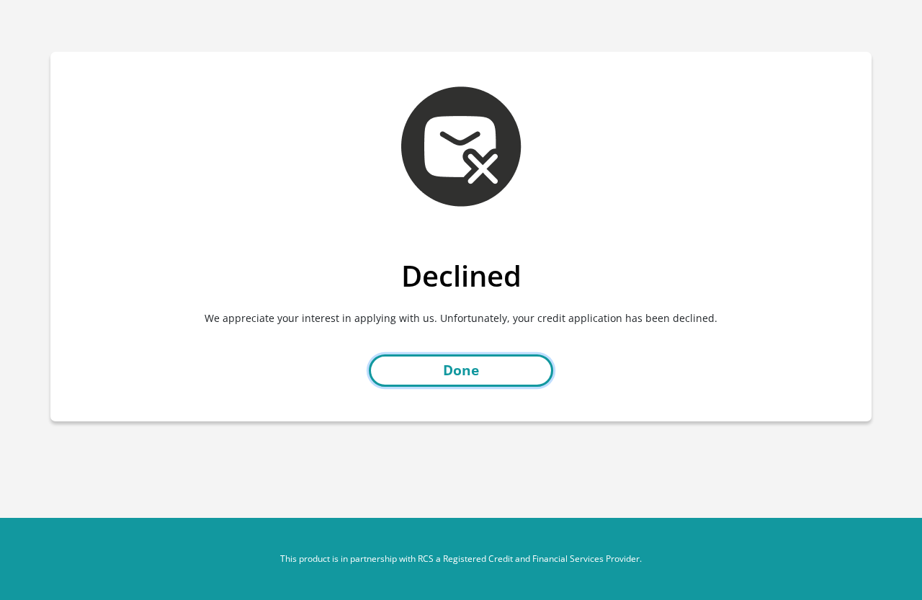
click at [462, 376] on link "Done" at bounding box center [461, 370] width 184 height 32
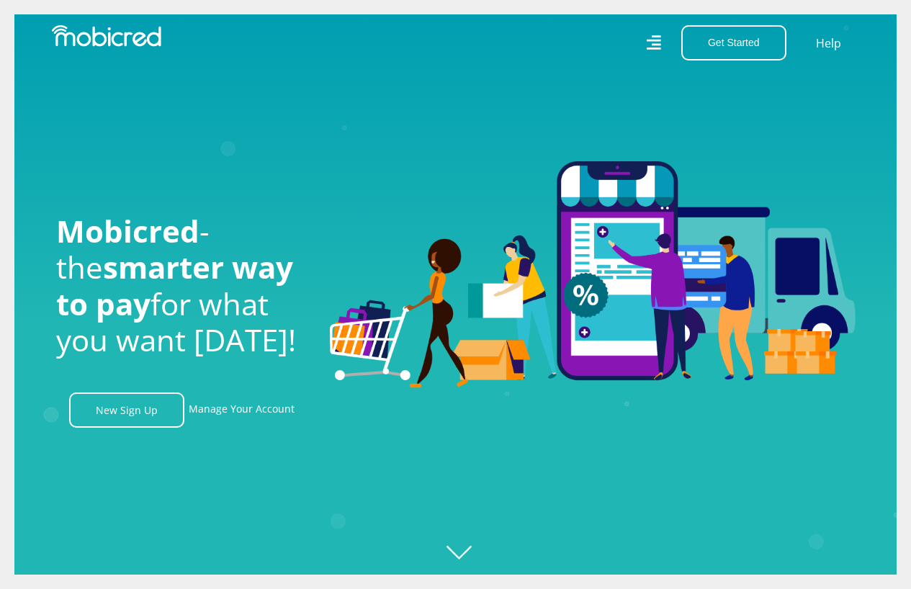
scroll to position [0, 821]
